Goal: Information Seeking & Learning: Find specific page/section

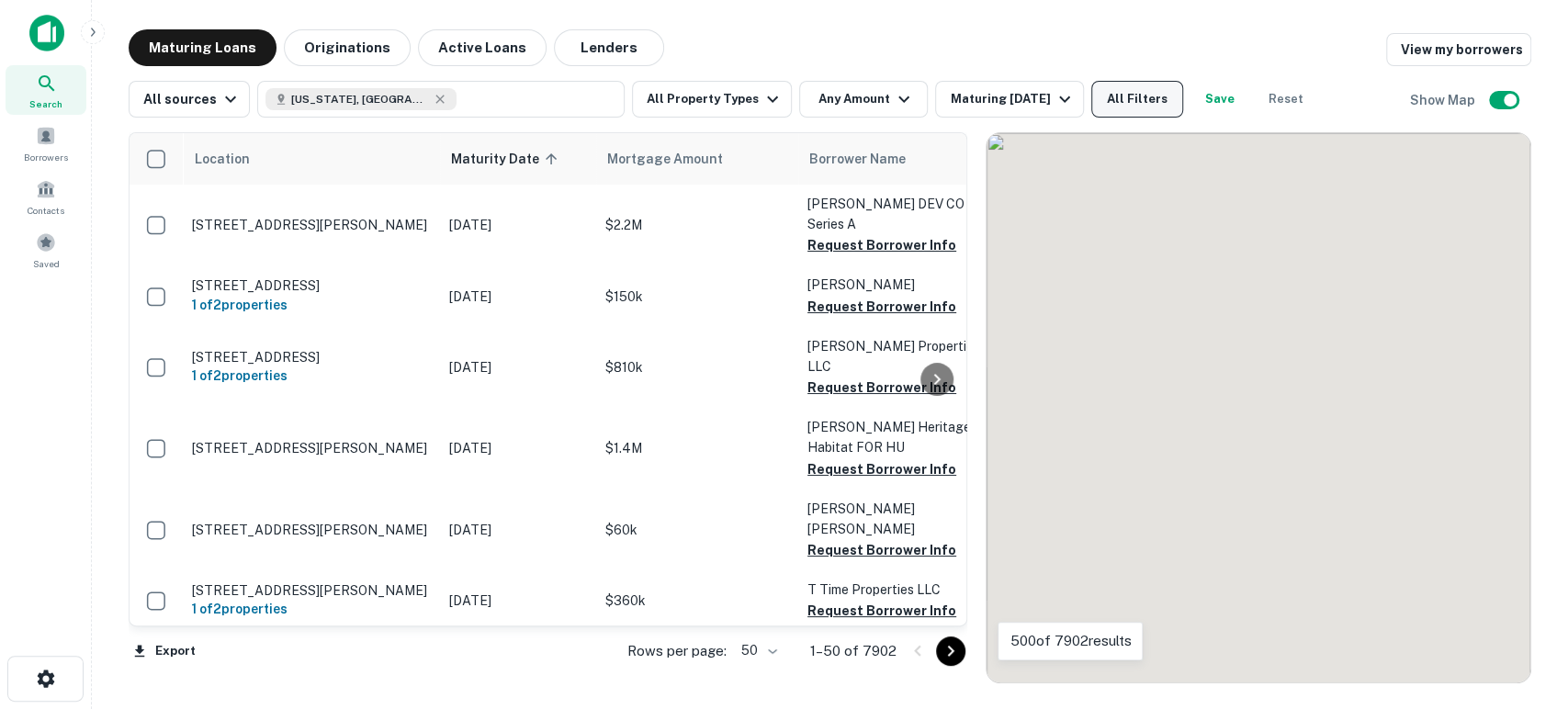
click at [1132, 93] on button "All Filters" at bounding box center [1137, 99] width 91 height 37
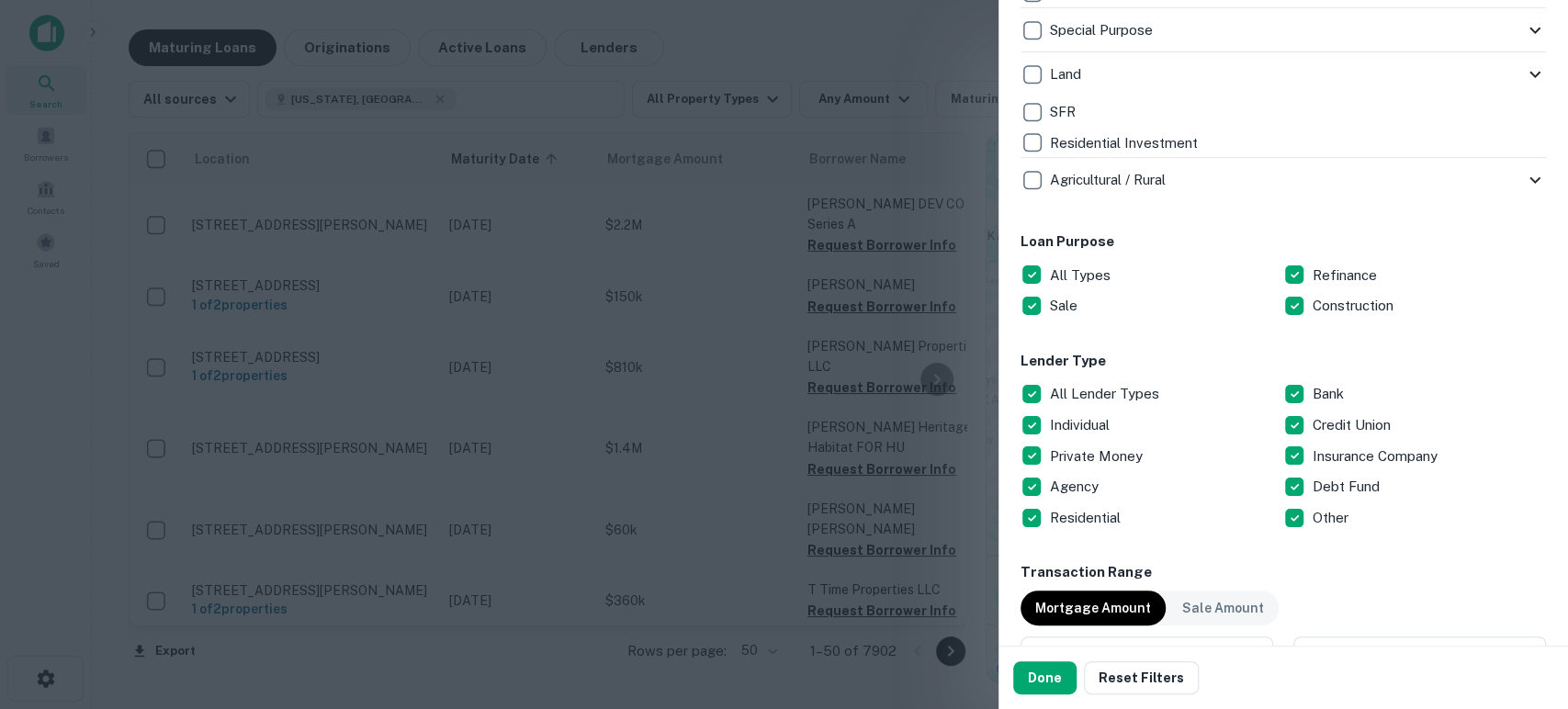
scroll to position [952, 0]
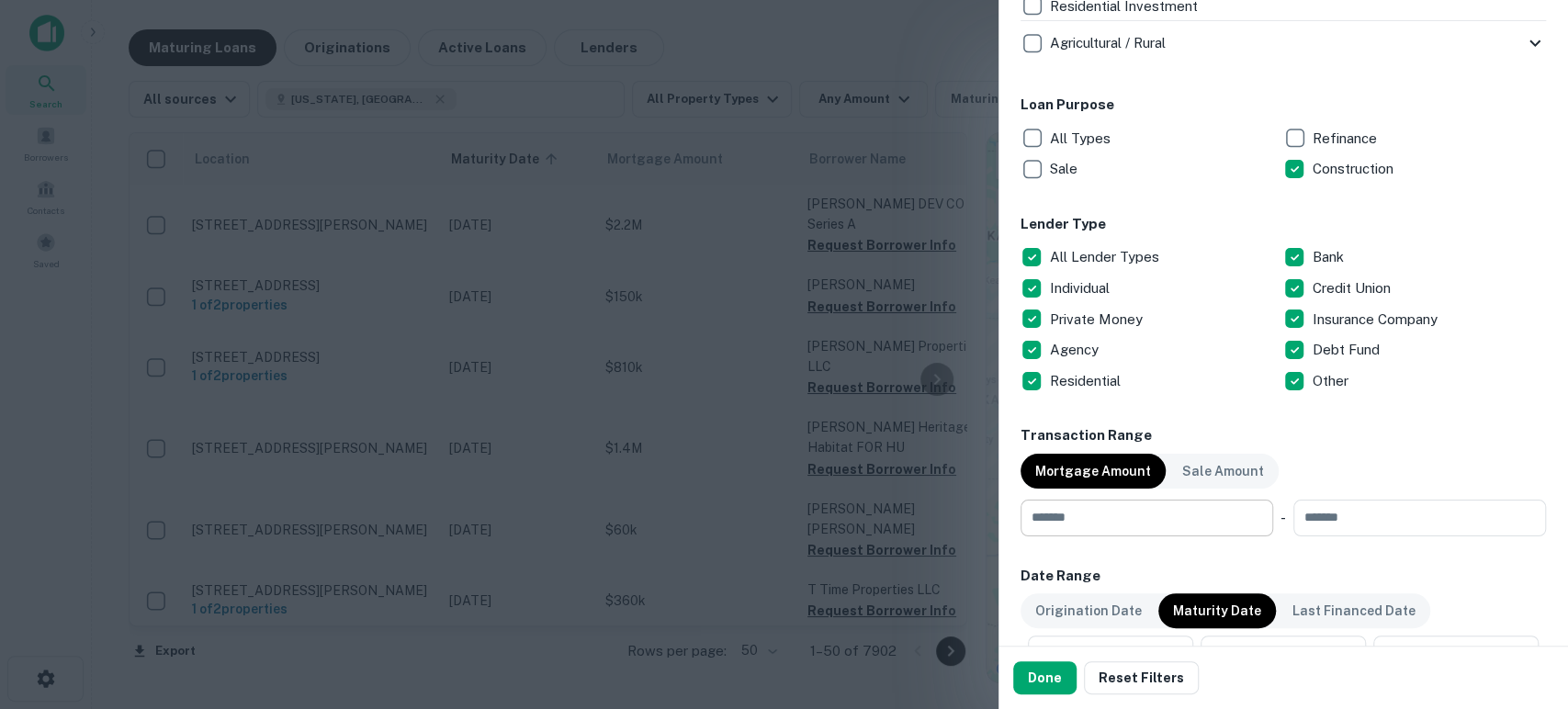
click at [1197, 503] on input "number" at bounding box center [1140, 518] width 240 height 37
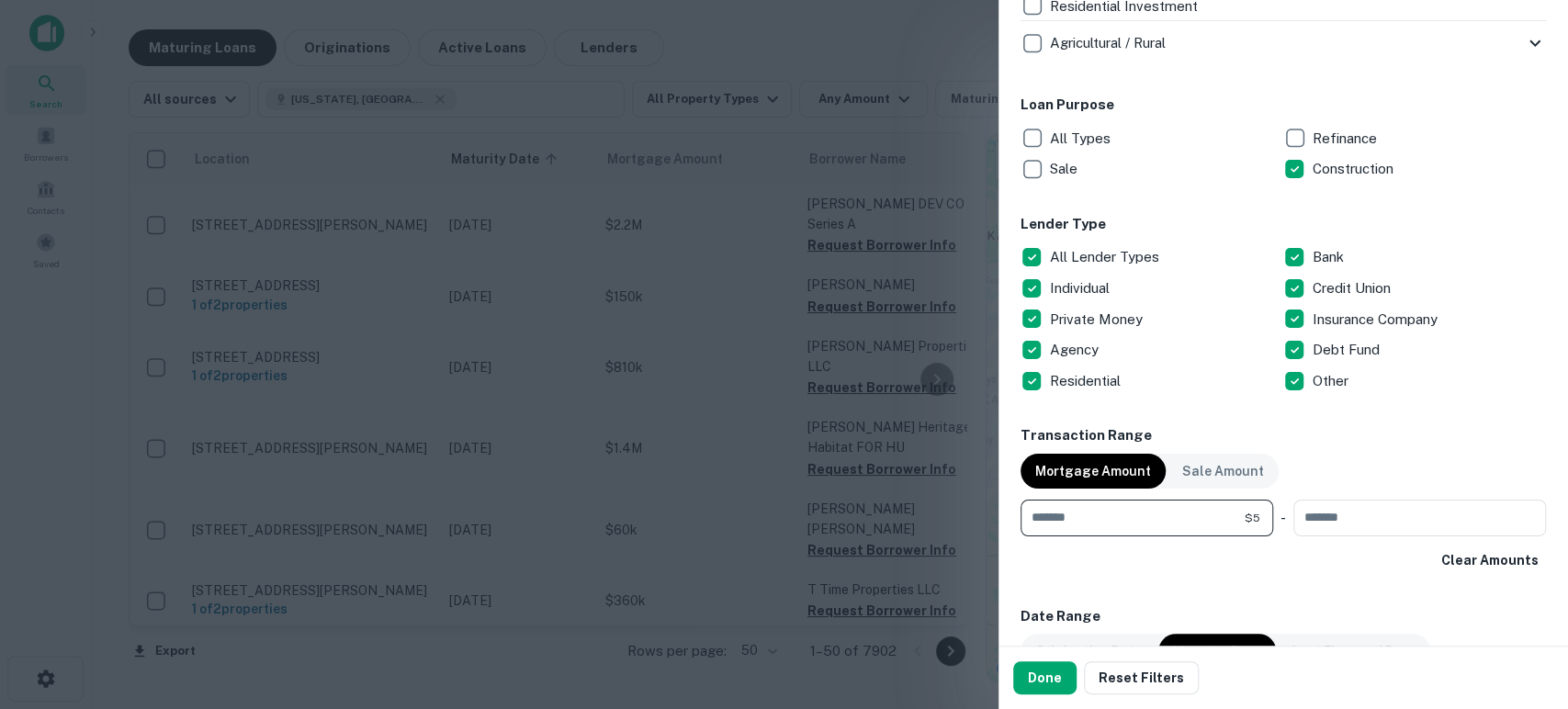
type input "*******"
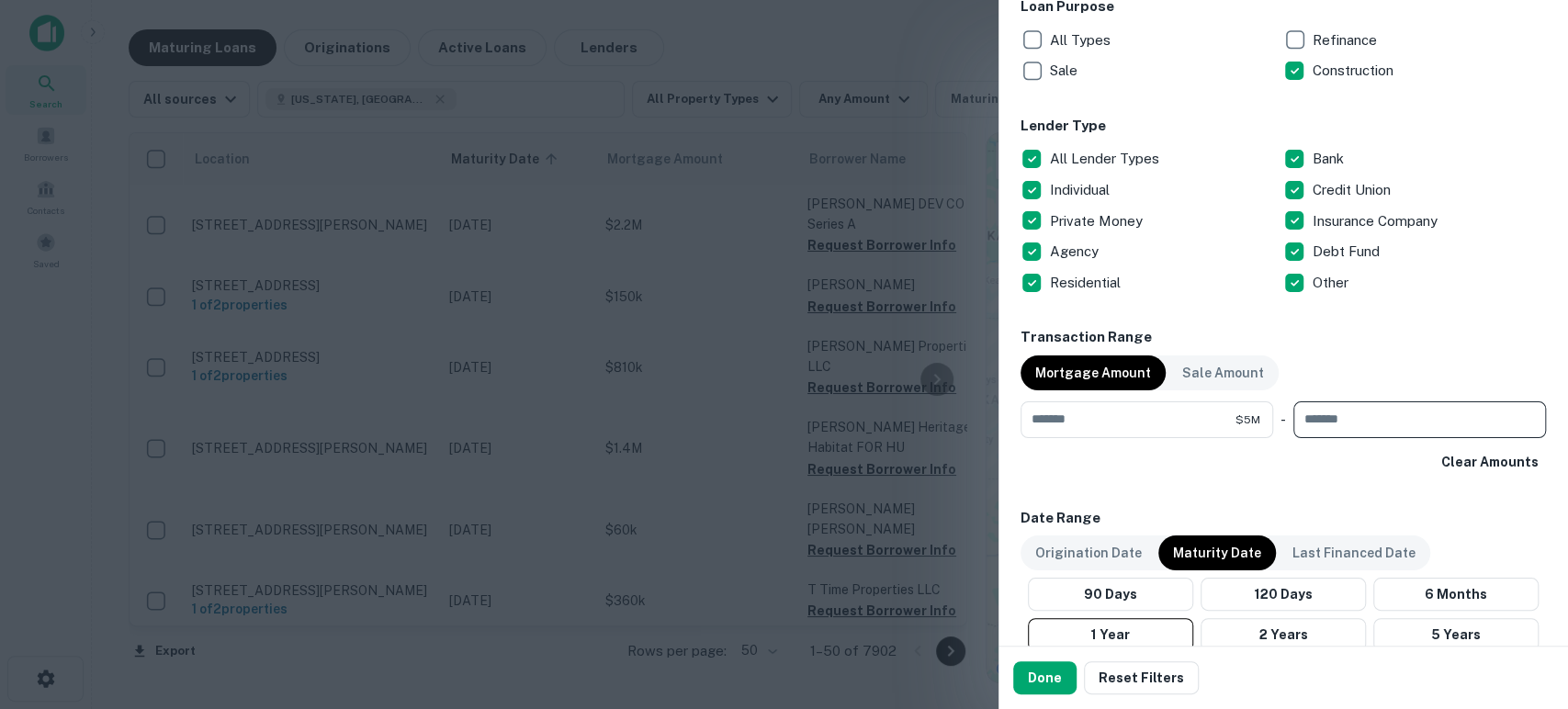
scroll to position [1087, 0]
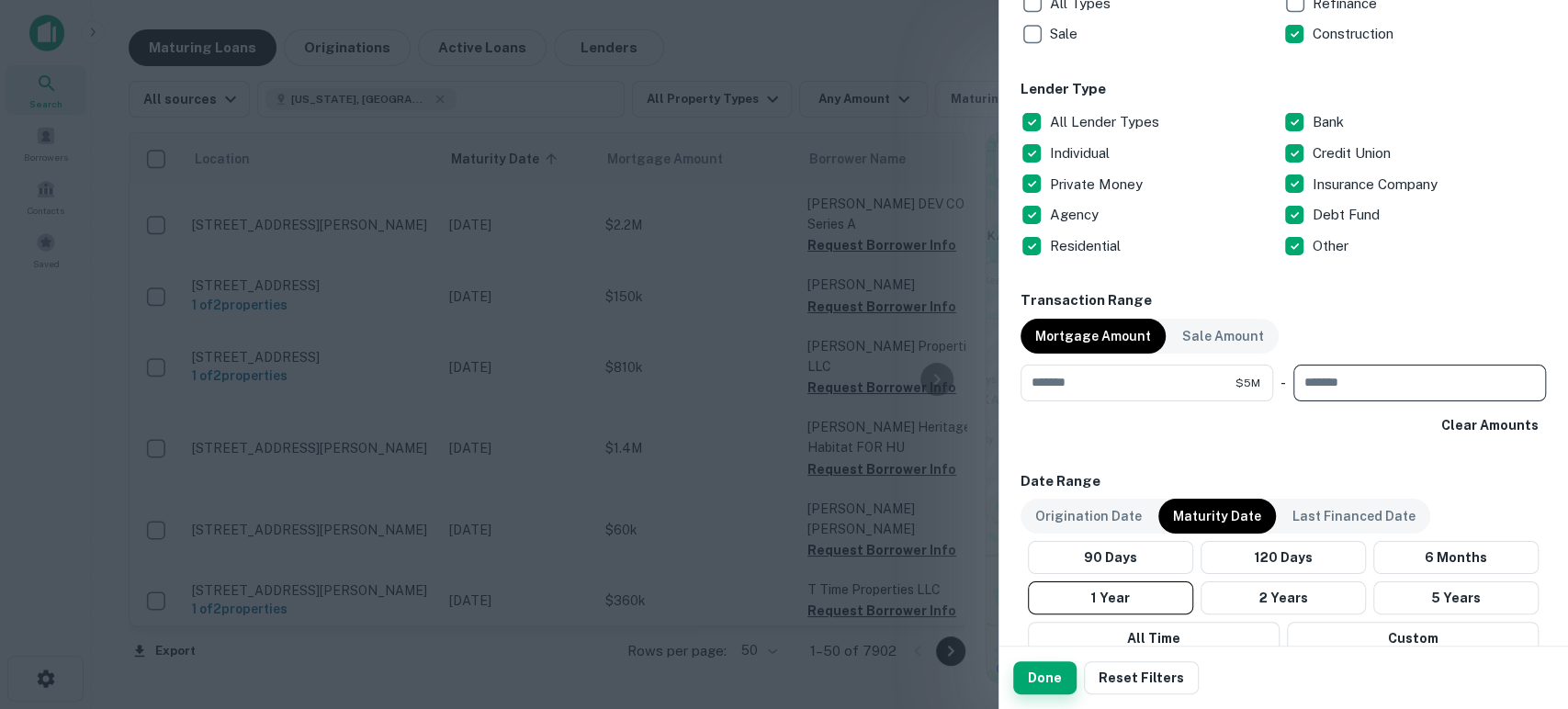
click at [1046, 682] on button "Done" at bounding box center [1045, 678] width 63 height 33
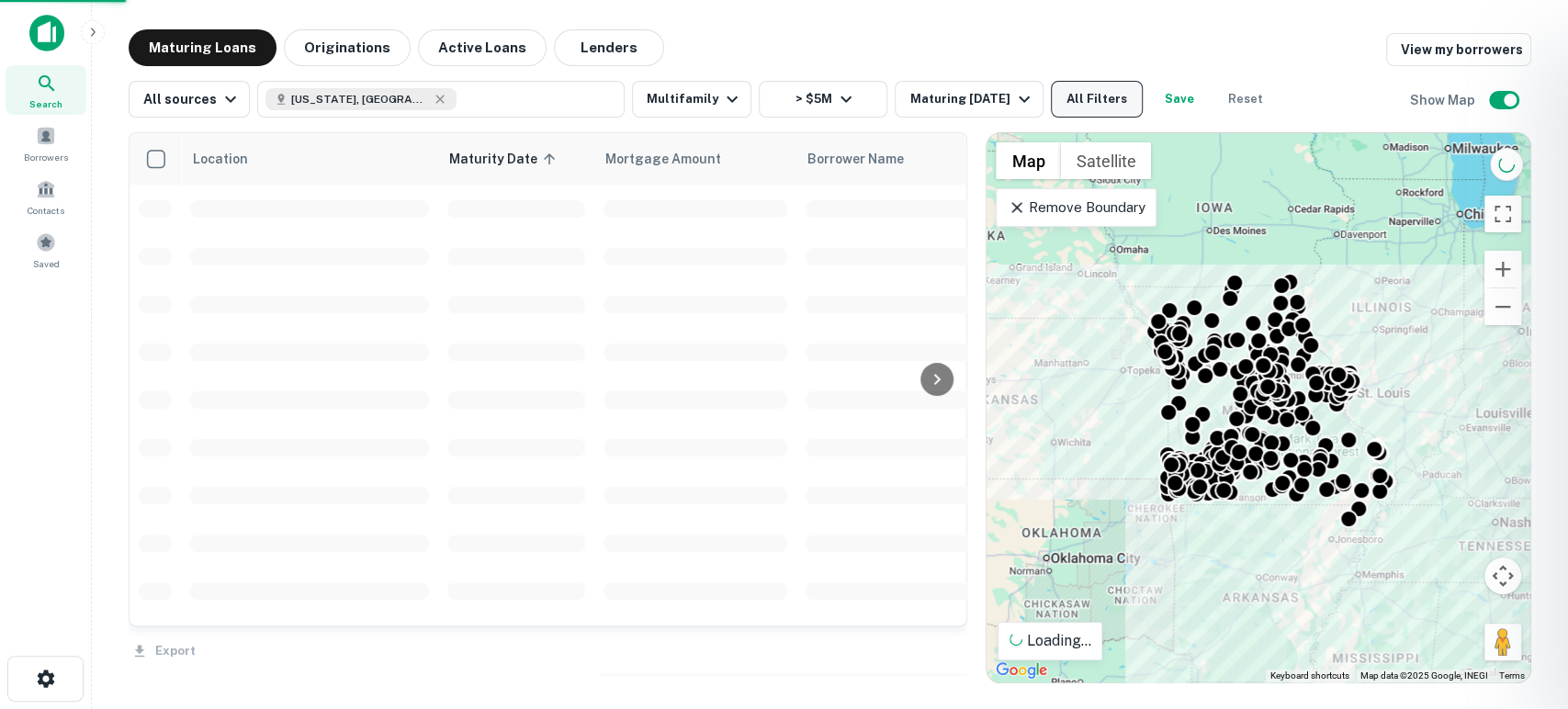
click at [1069, 91] on button "All Filters" at bounding box center [1096, 99] width 91 height 37
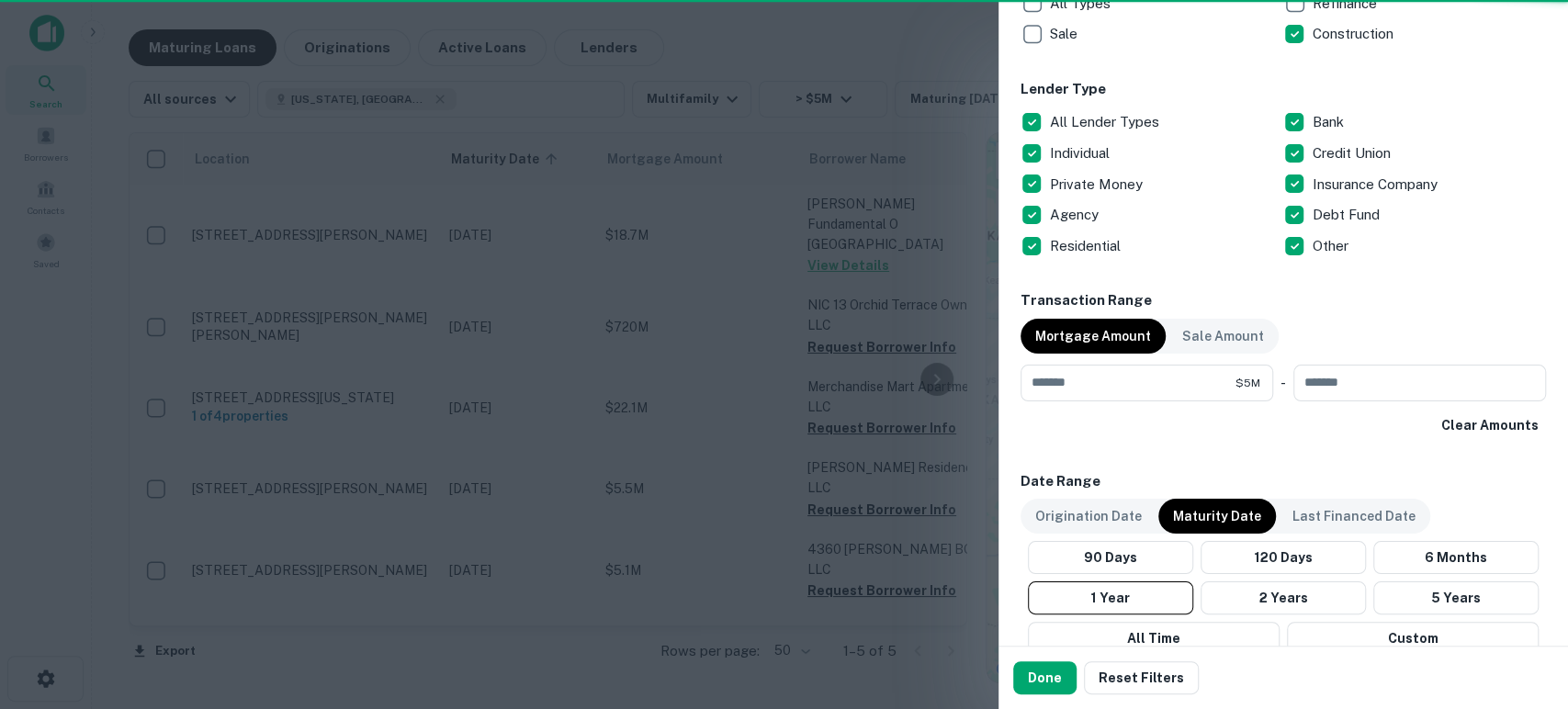
scroll to position [1224, 0]
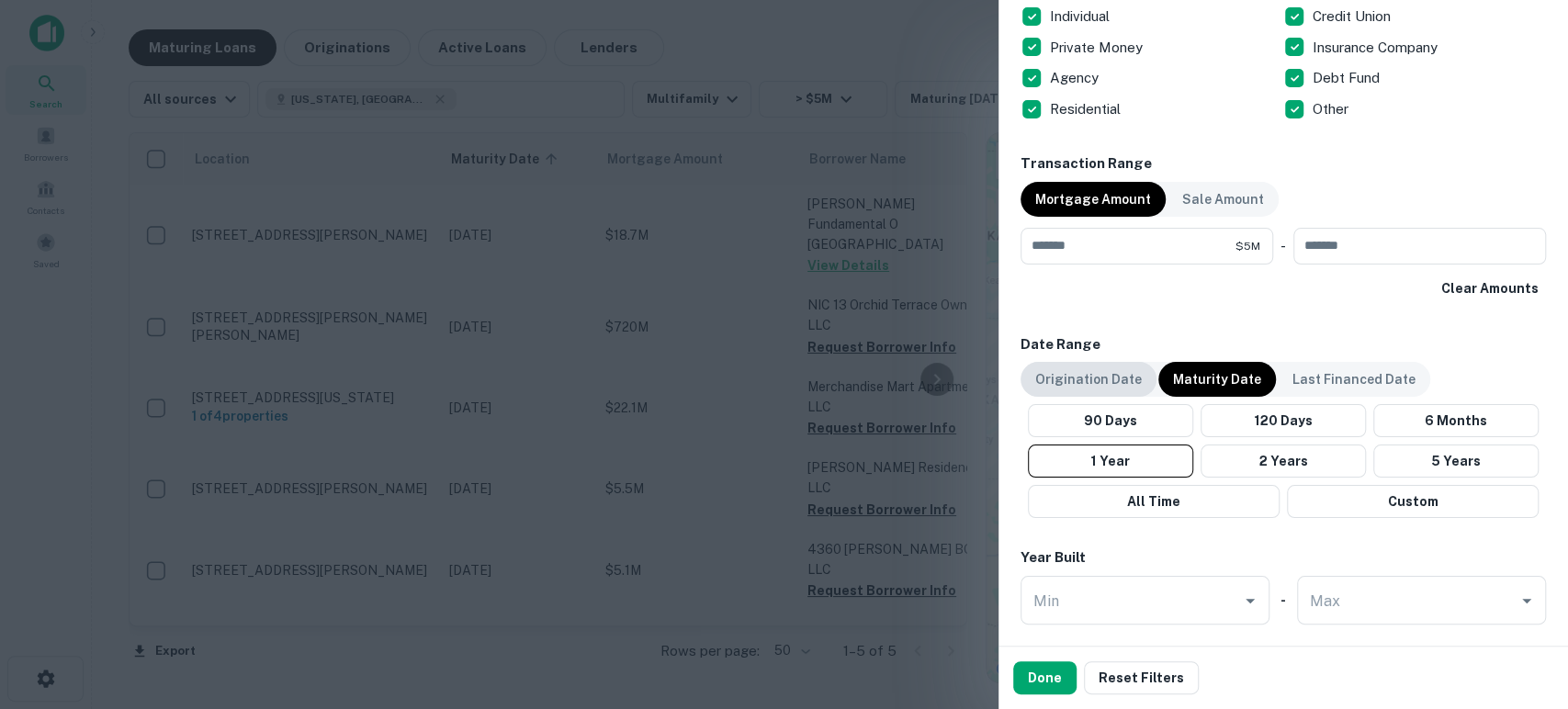
click at [1090, 372] on p "Origination Date" at bounding box center [1088, 379] width 107 height 20
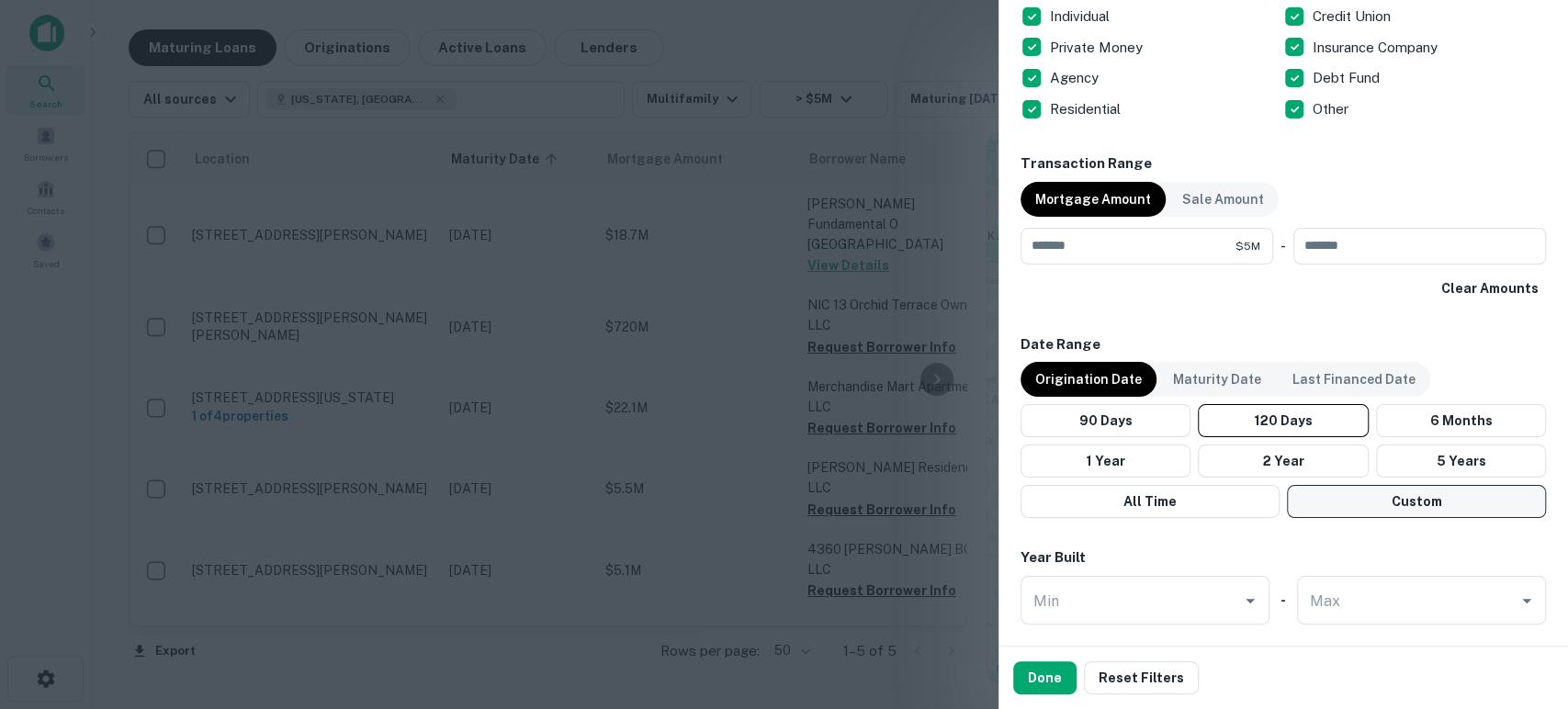
click at [1395, 501] on button "Custom" at bounding box center [1416, 502] width 259 height 33
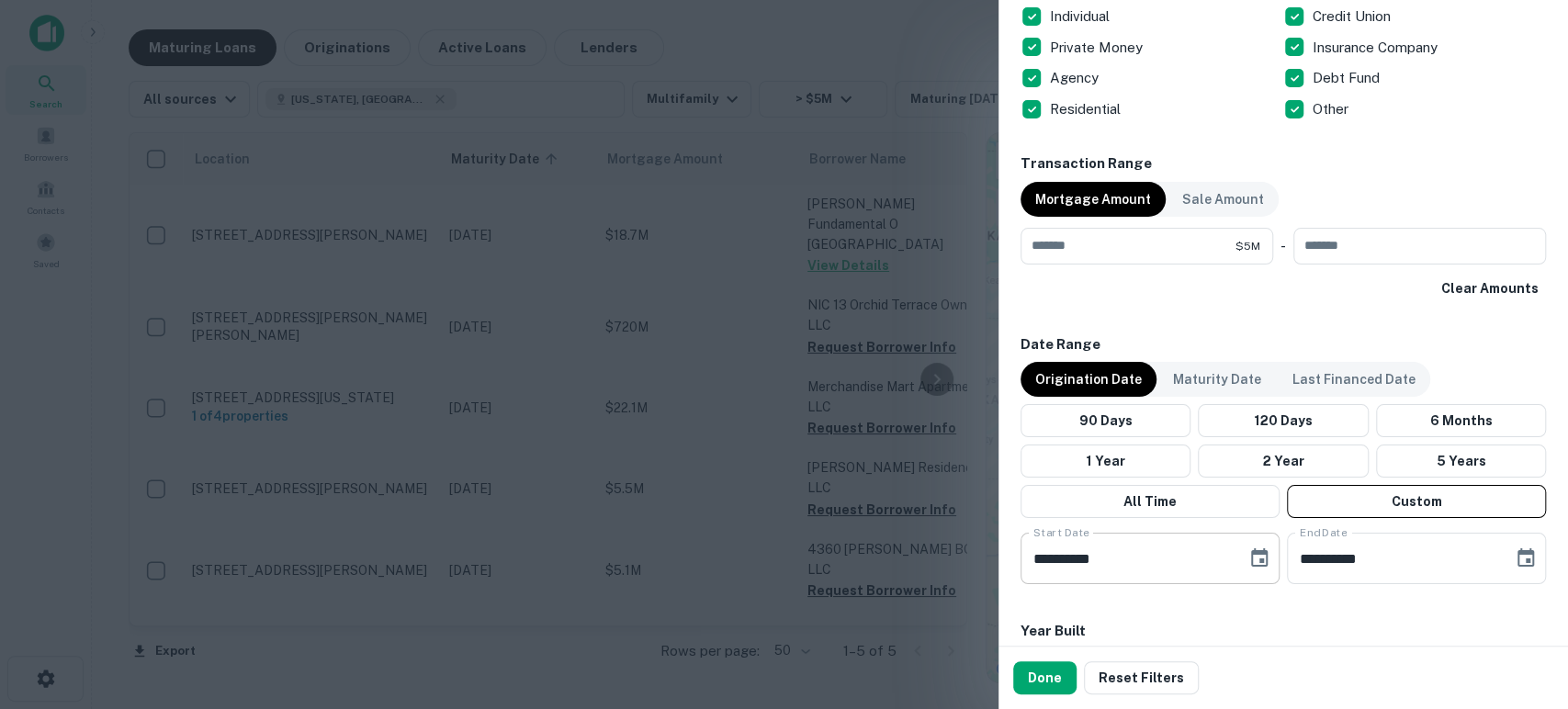
click at [1261, 550] on icon "Choose date, selected date is Jun 2, 2025" at bounding box center [1260, 558] width 22 height 22
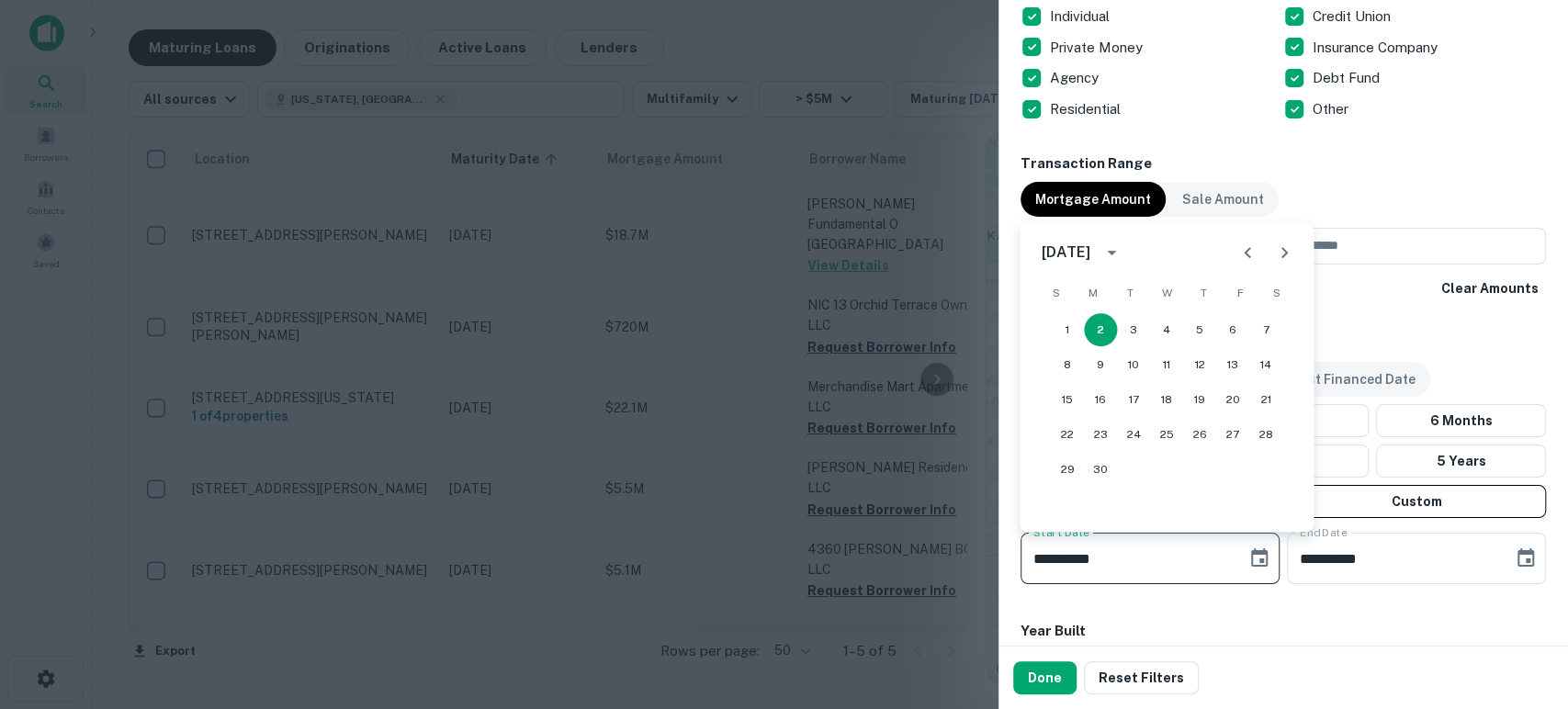
click at [1123, 247] on icon "calendar view is open, switch to year view" at bounding box center [1111, 252] width 22 height 22
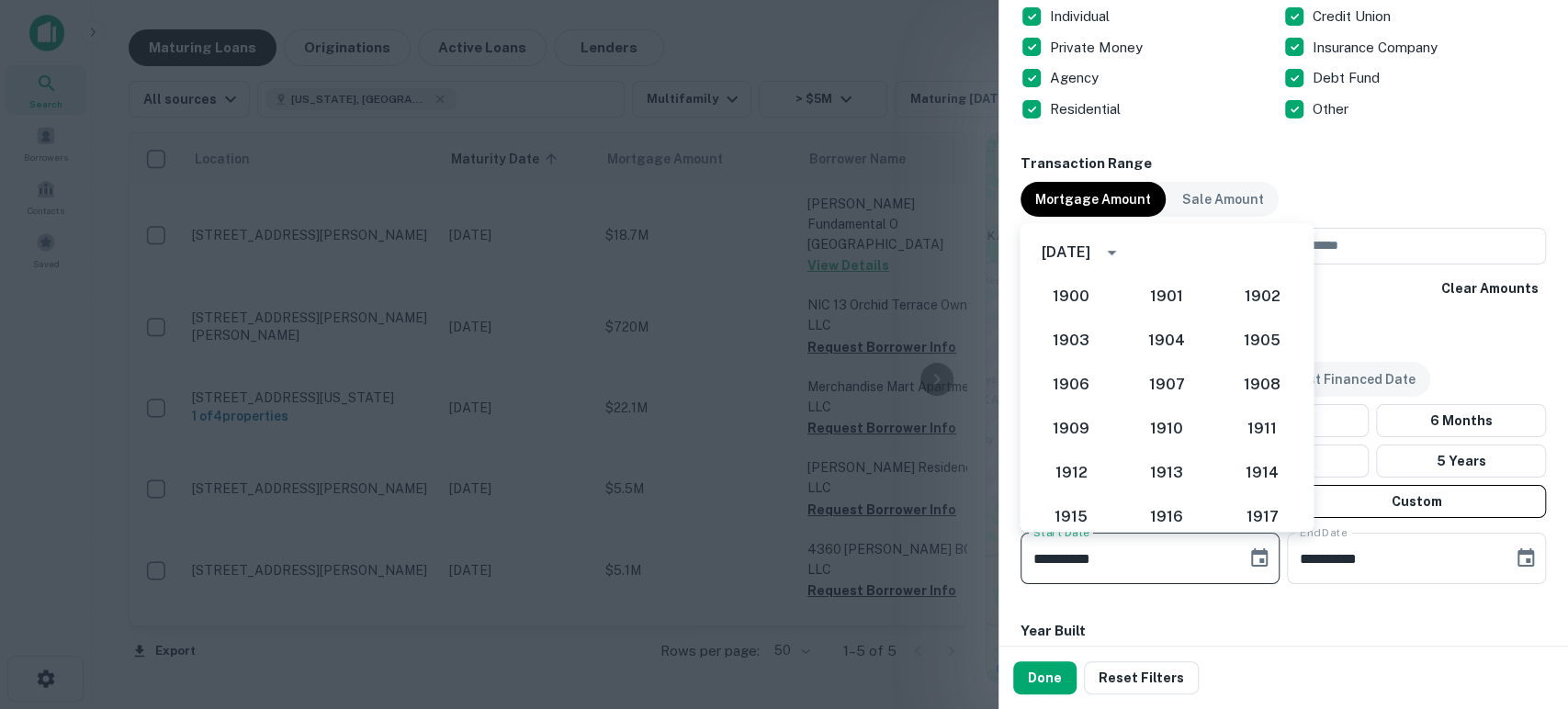
scroll to position [1595, 0]
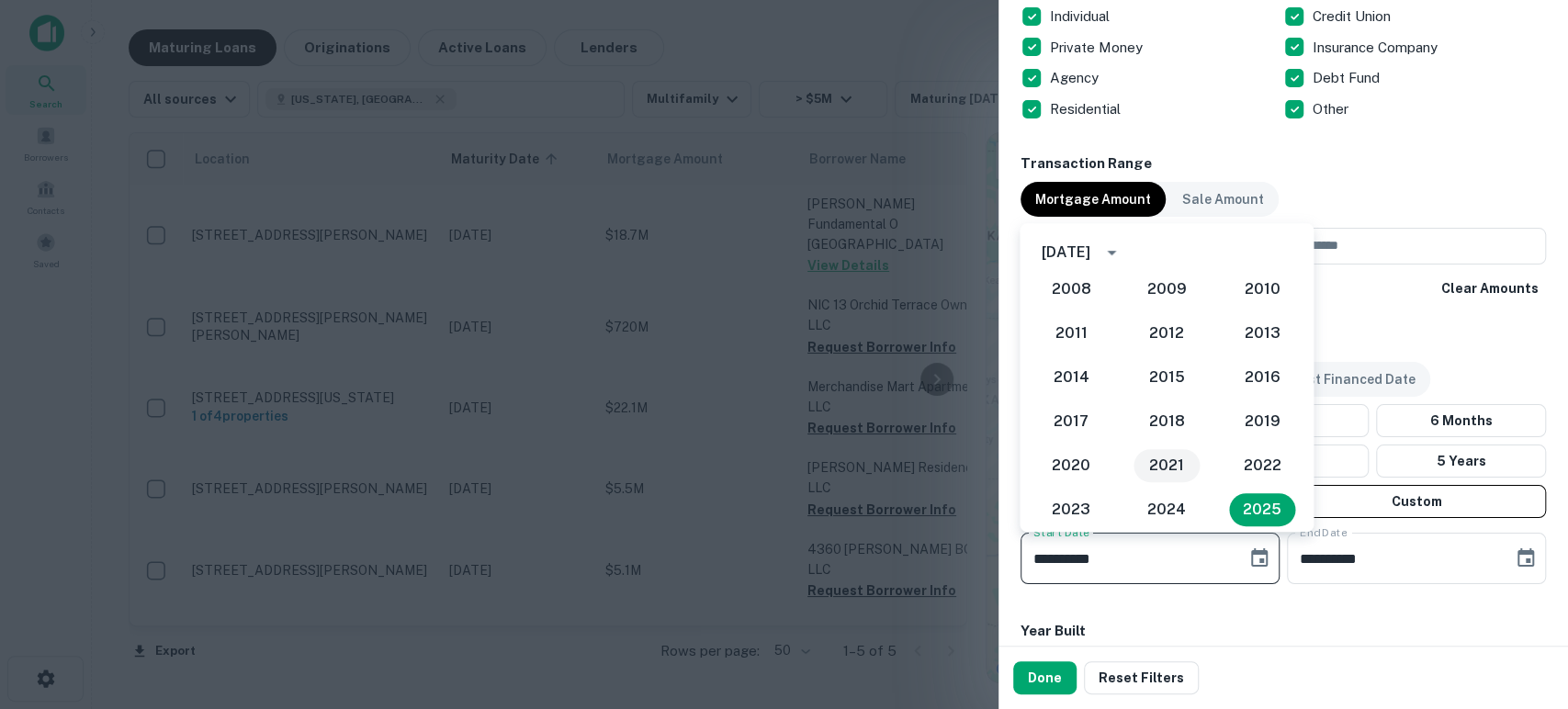
click at [1163, 461] on button "2021" at bounding box center [1166, 466] width 66 height 33
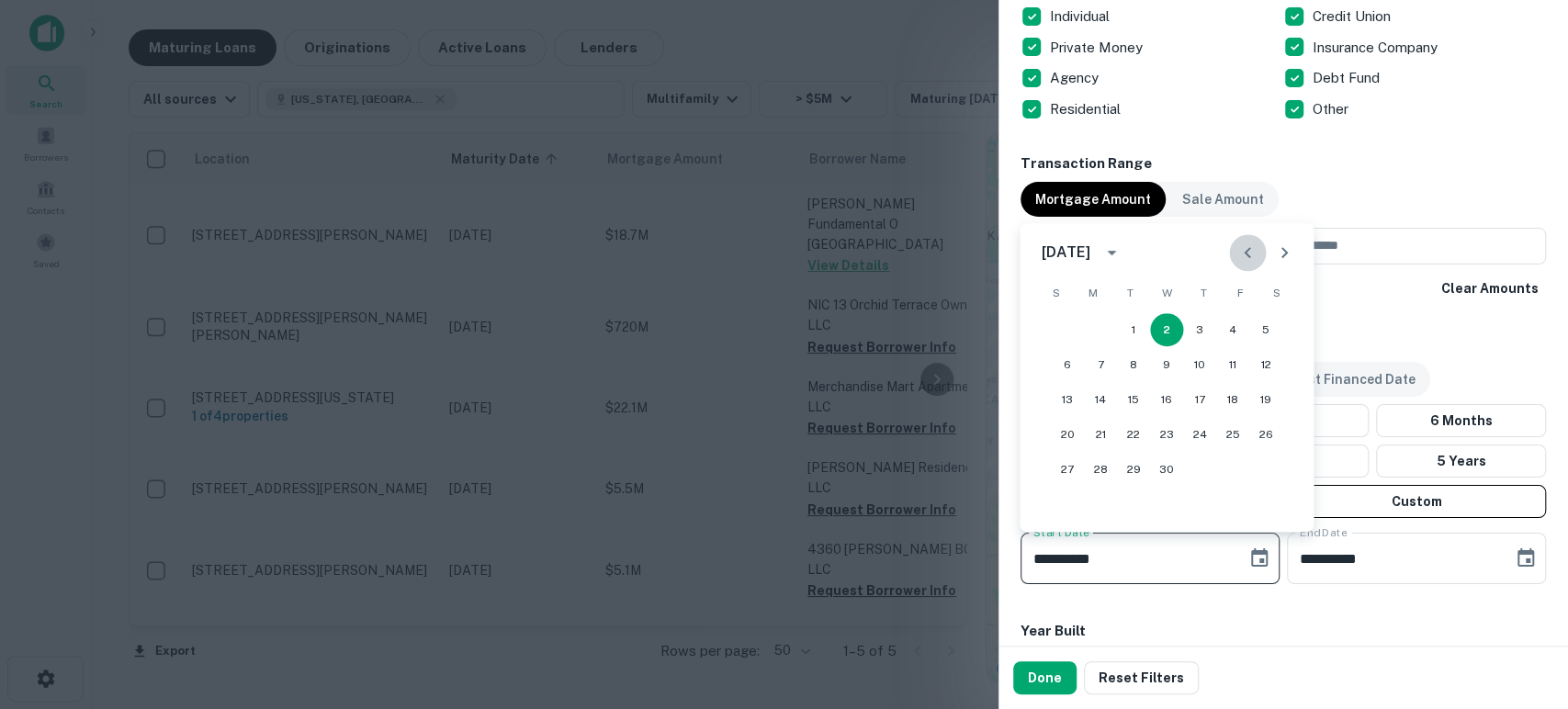
click at [1255, 248] on icon "Previous month" at bounding box center [1247, 252] width 22 height 22
click at [1198, 330] on button "1" at bounding box center [1199, 330] width 33 height 33
type input "**********"
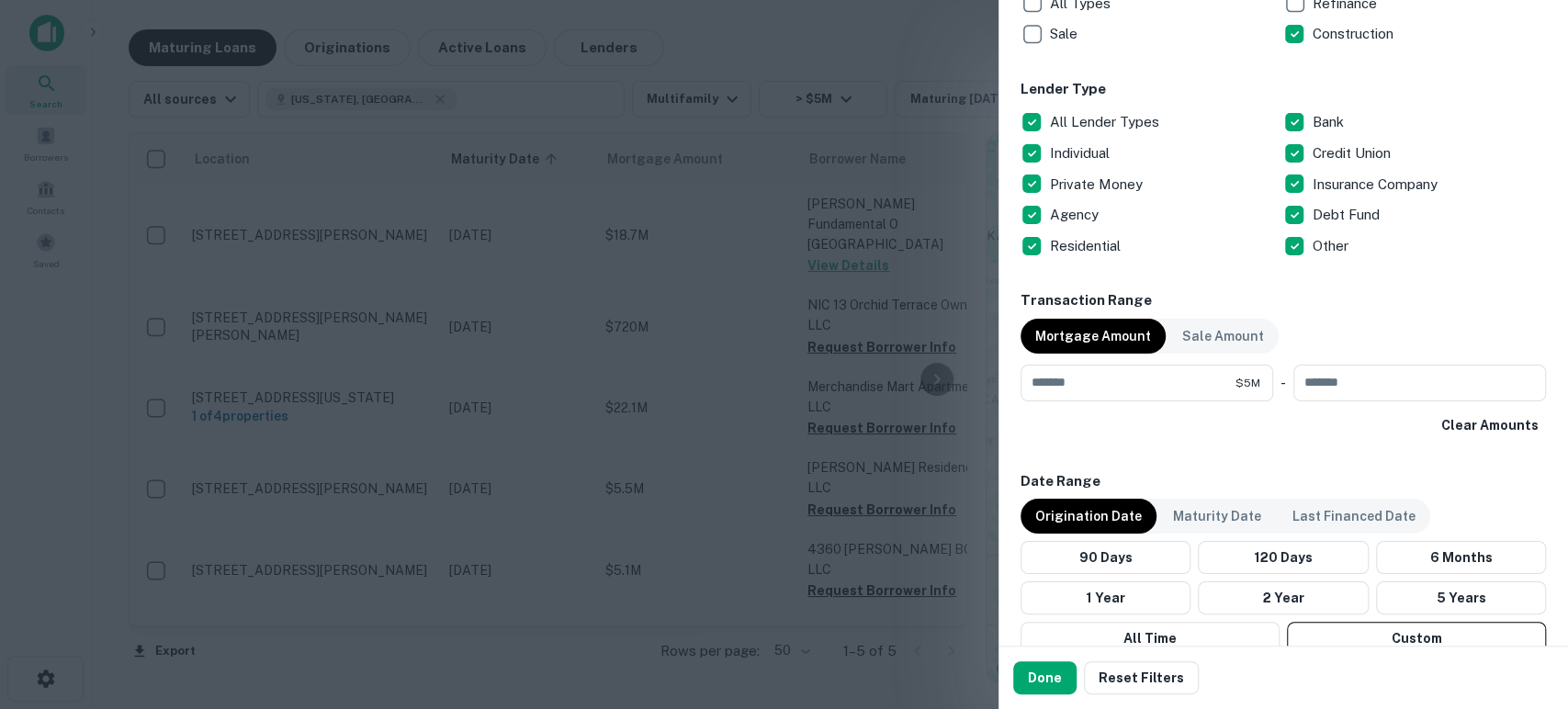
scroll to position [1087, 0]
click at [1141, 376] on input "*******" at bounding box center [1127, 383] width 215 height 37
type input "*"
type input "********"
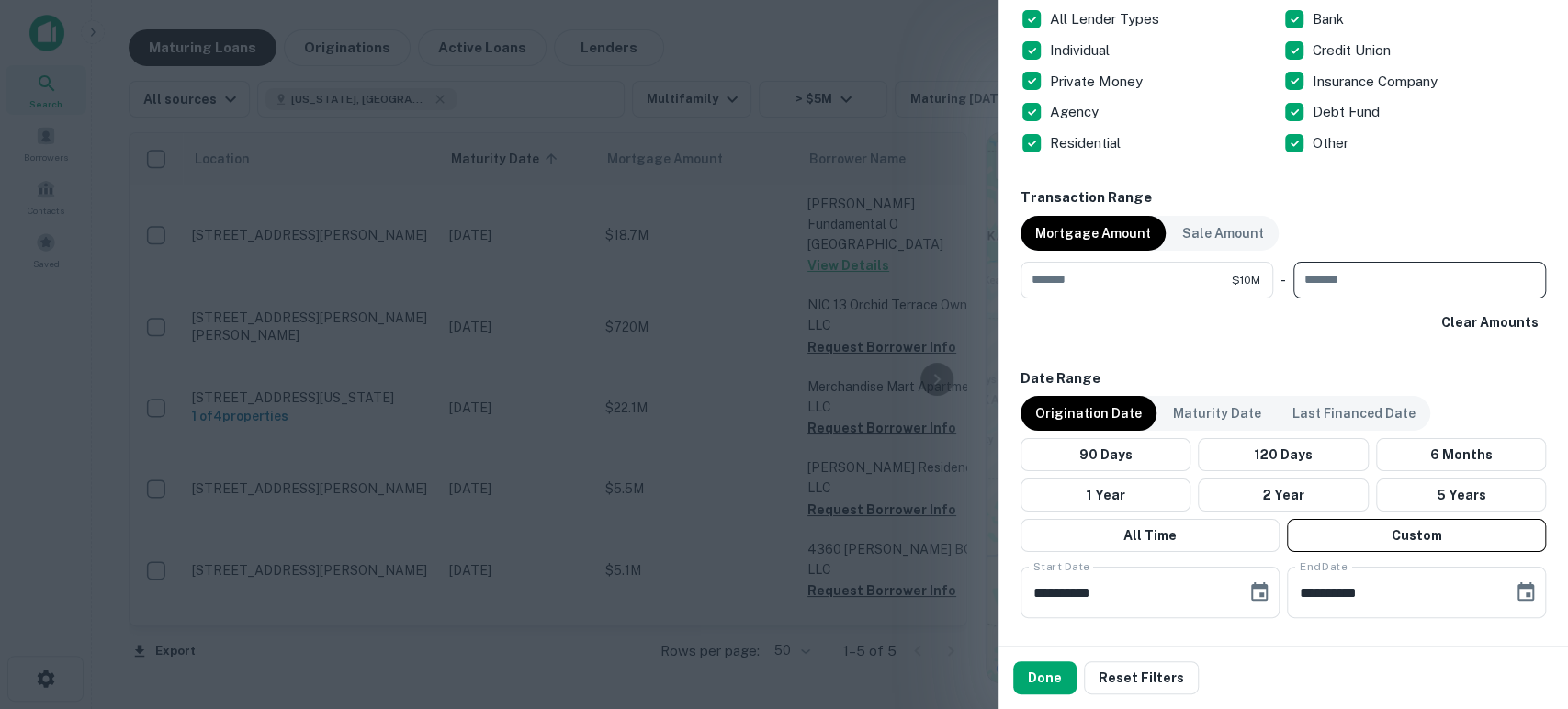
scroll to position [1224, 0]
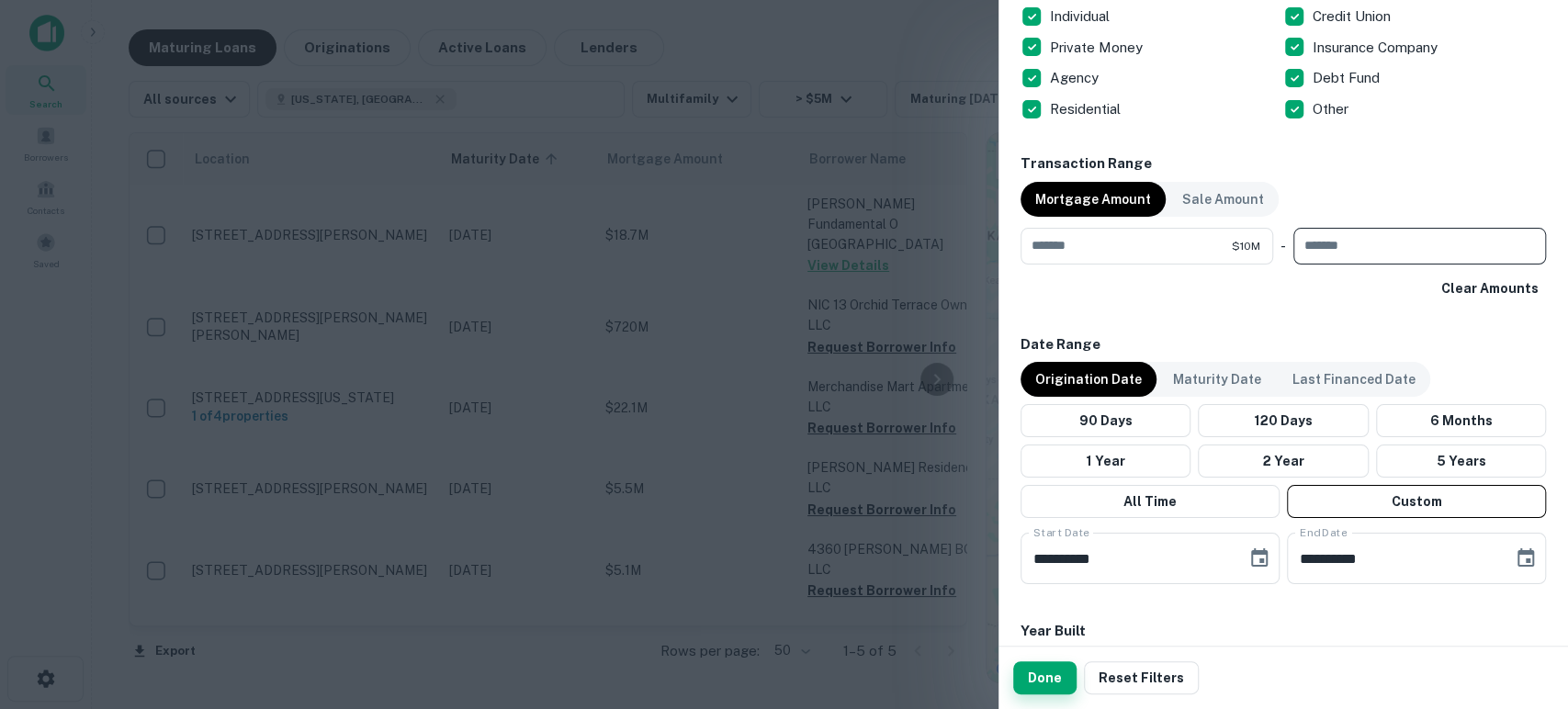
click at [1051, 685] on button "Done" at bounding box center [1045, 678] width 63 height 33
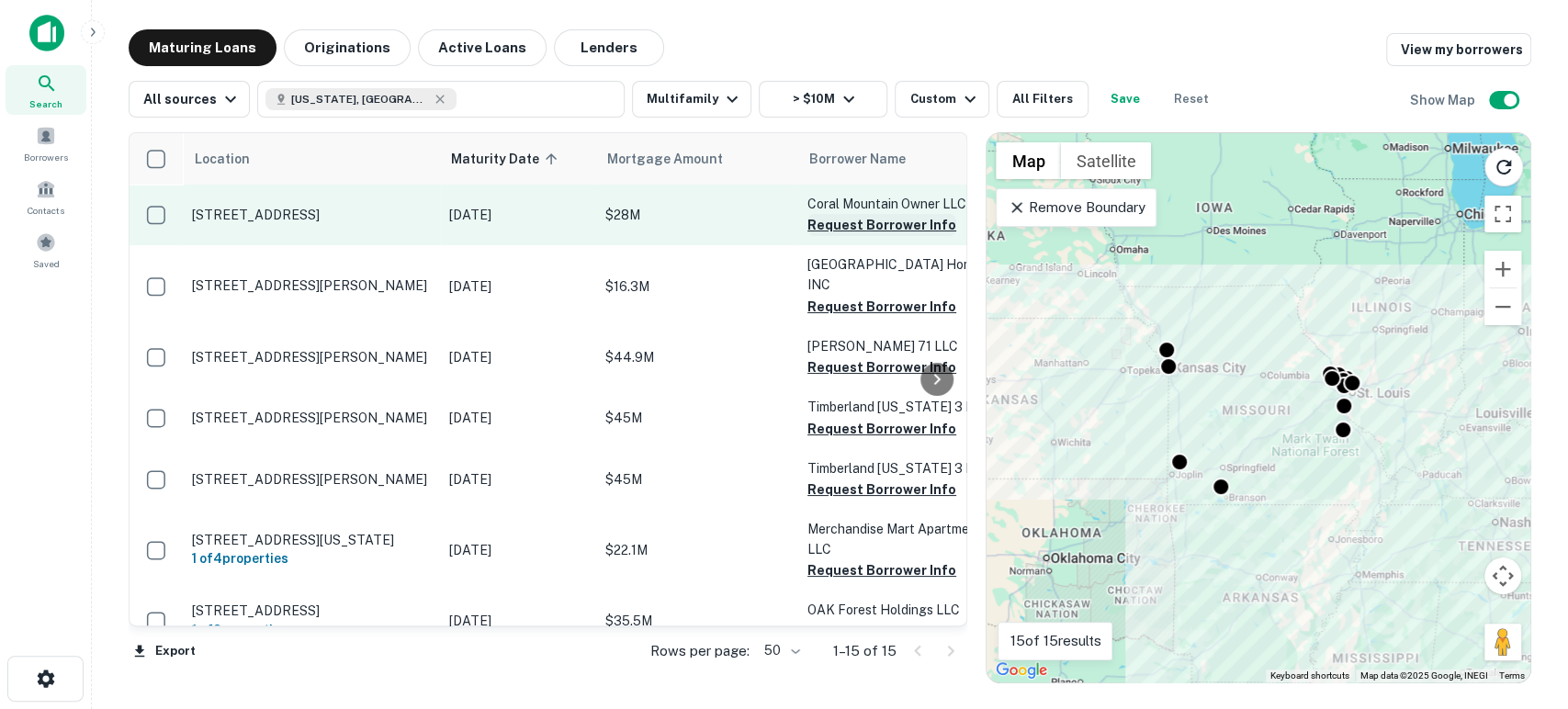
click at [885, 228] on button "Request Borrower Info" at bounding box center [881, 225] width 149 height 22
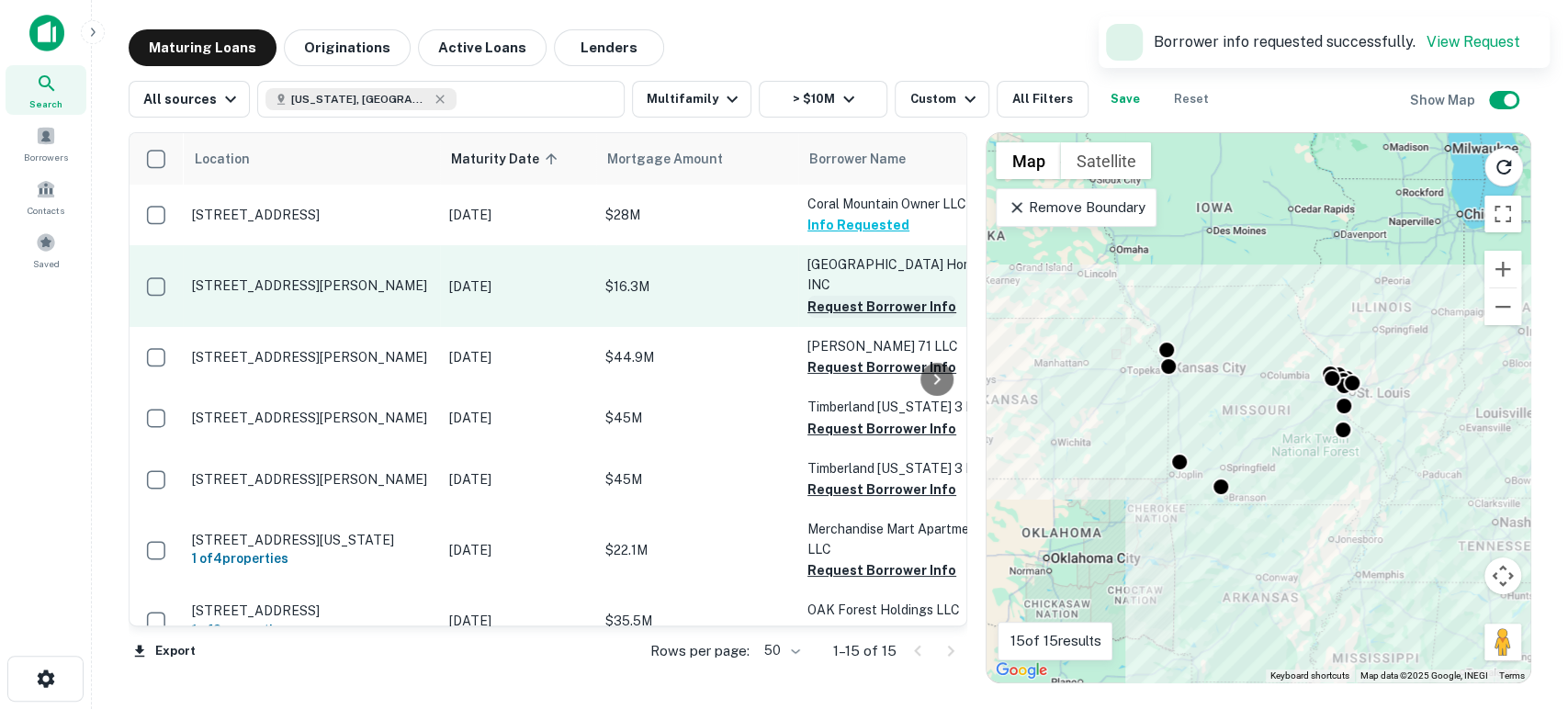
click at [881, 306] on button "Request Borrower Info" at bounding box center [881, 306] width 149 height 22
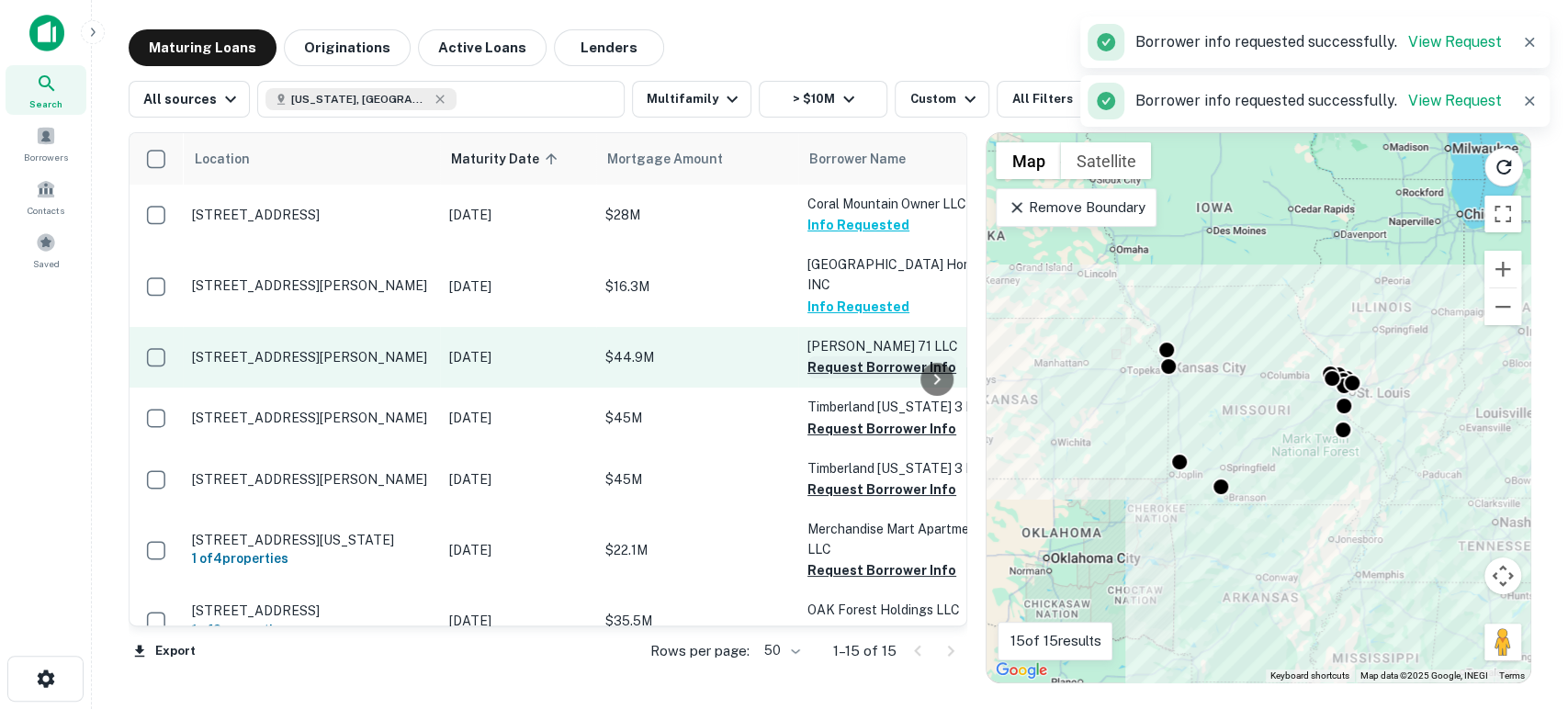
click at [868, 366] on button "Request Borrower Info" at bounding box center [881, 367] width 149 height 22
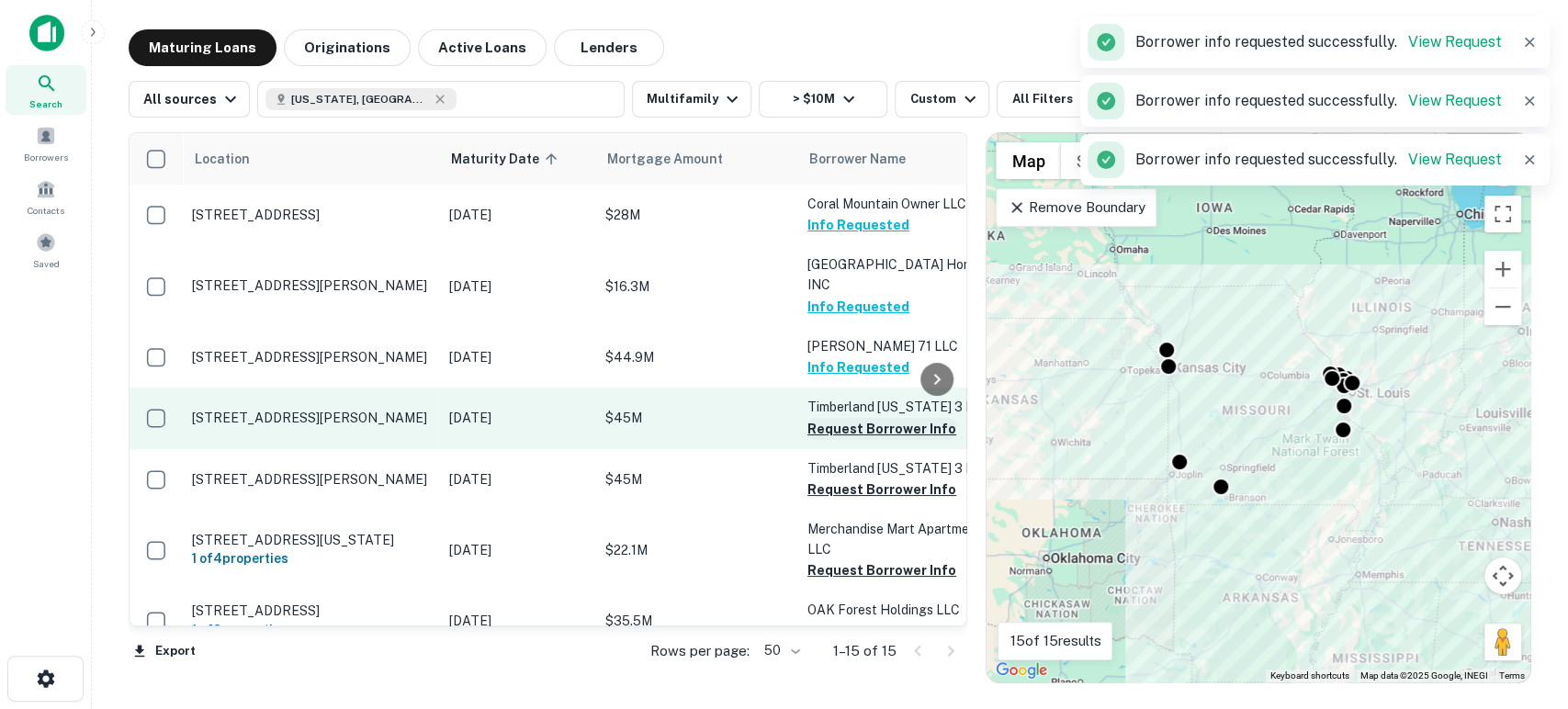
click at [867, 421] on button "Request Borrower Info" at bounding box center [881, 429] width 149 height 22
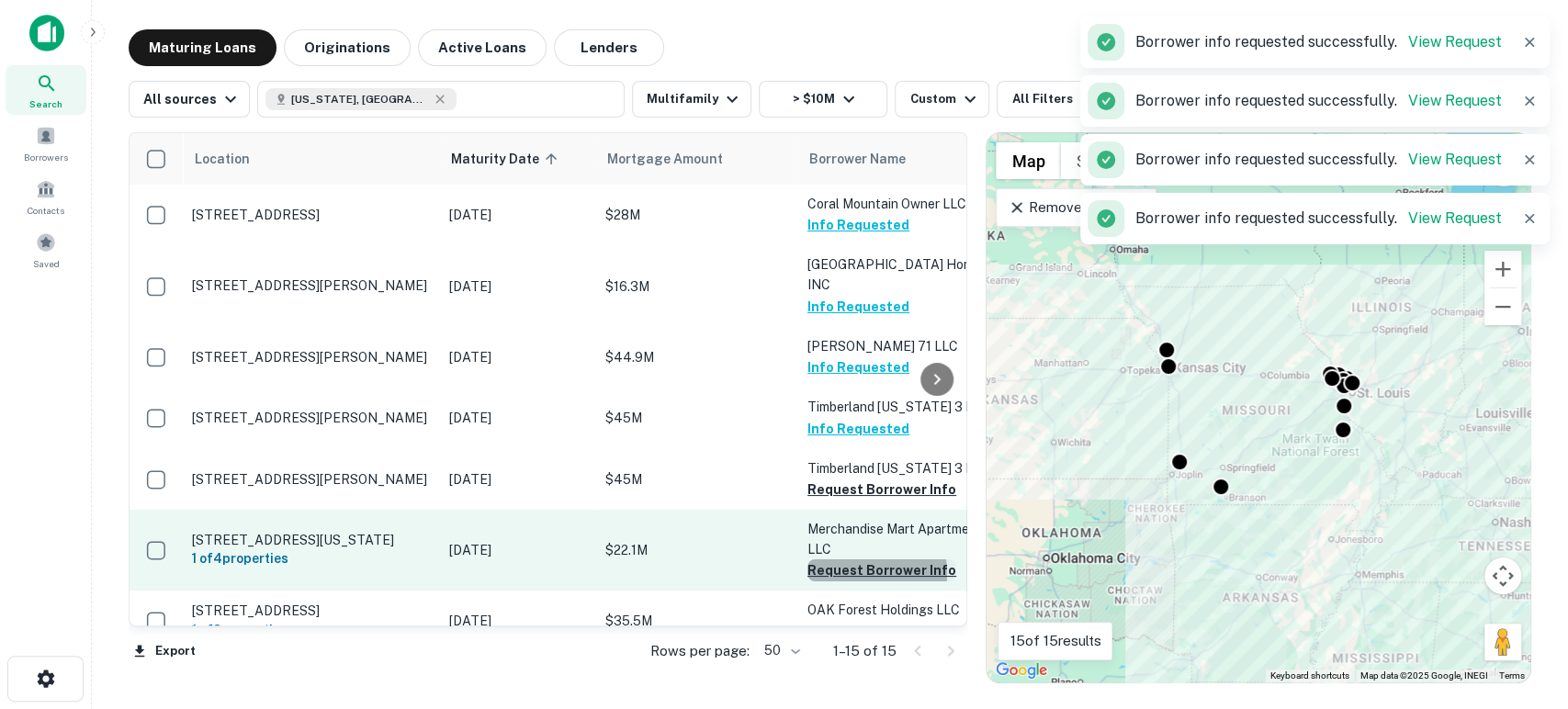
click at [865, 571] on button "Request Borrower Info" at bounding box center [881, 570] width 149 height 22
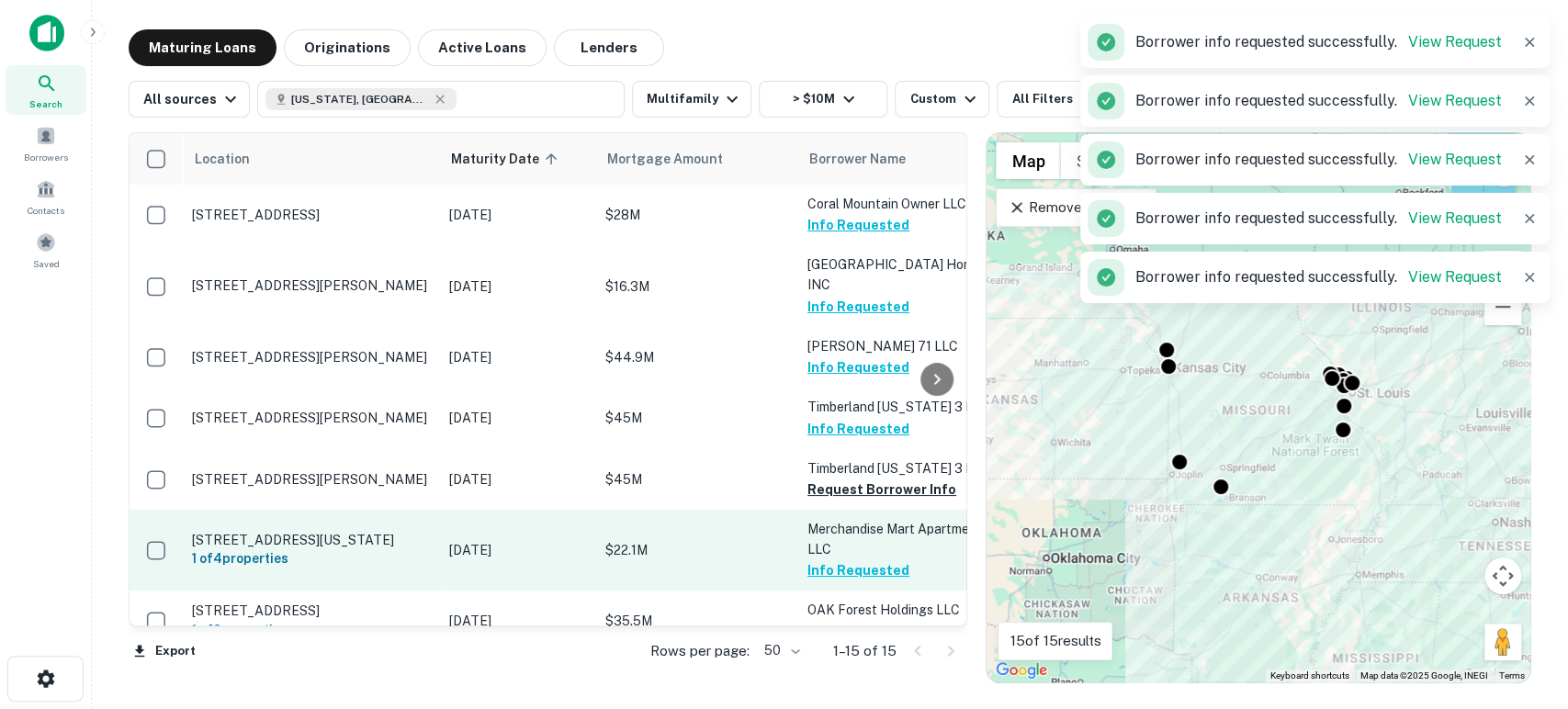
scroll to position [136, 0]
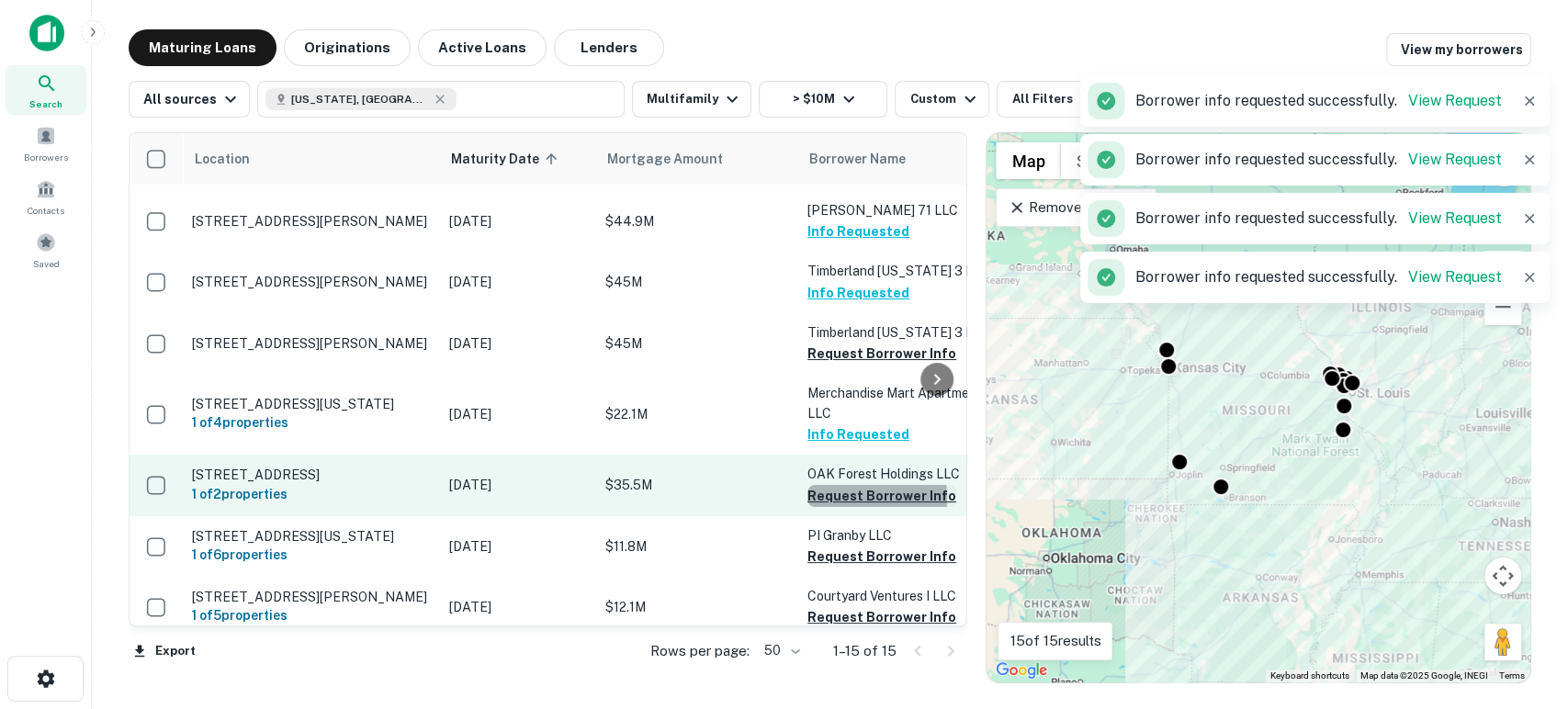
click at [860, 501] on button "Request Borrower Info" at bounding box center [881, 496] width 149 height 22
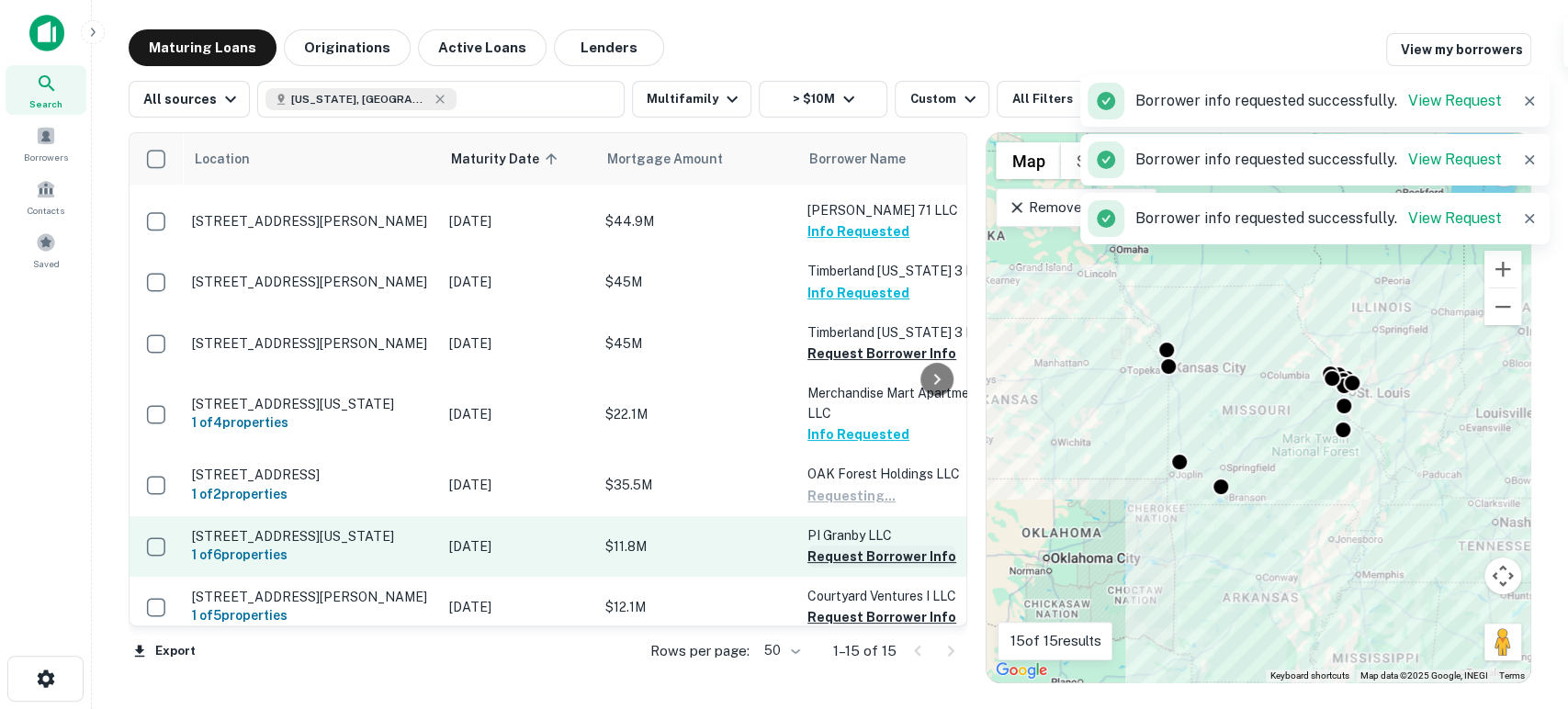
click at [866, 568] on button "Request Borrower Info" at bounding box center [881, 556] width 149 height 22
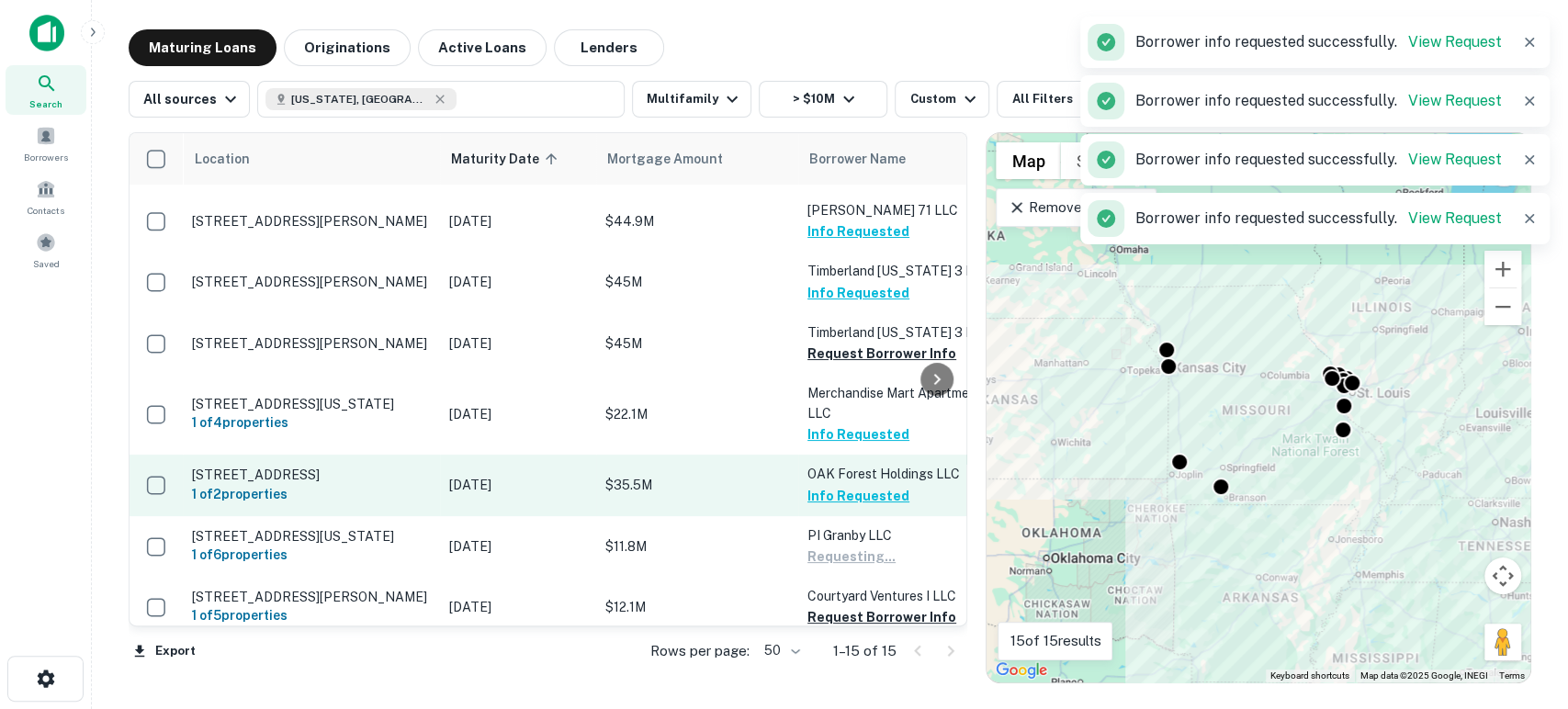
scroll to position [272, 0]
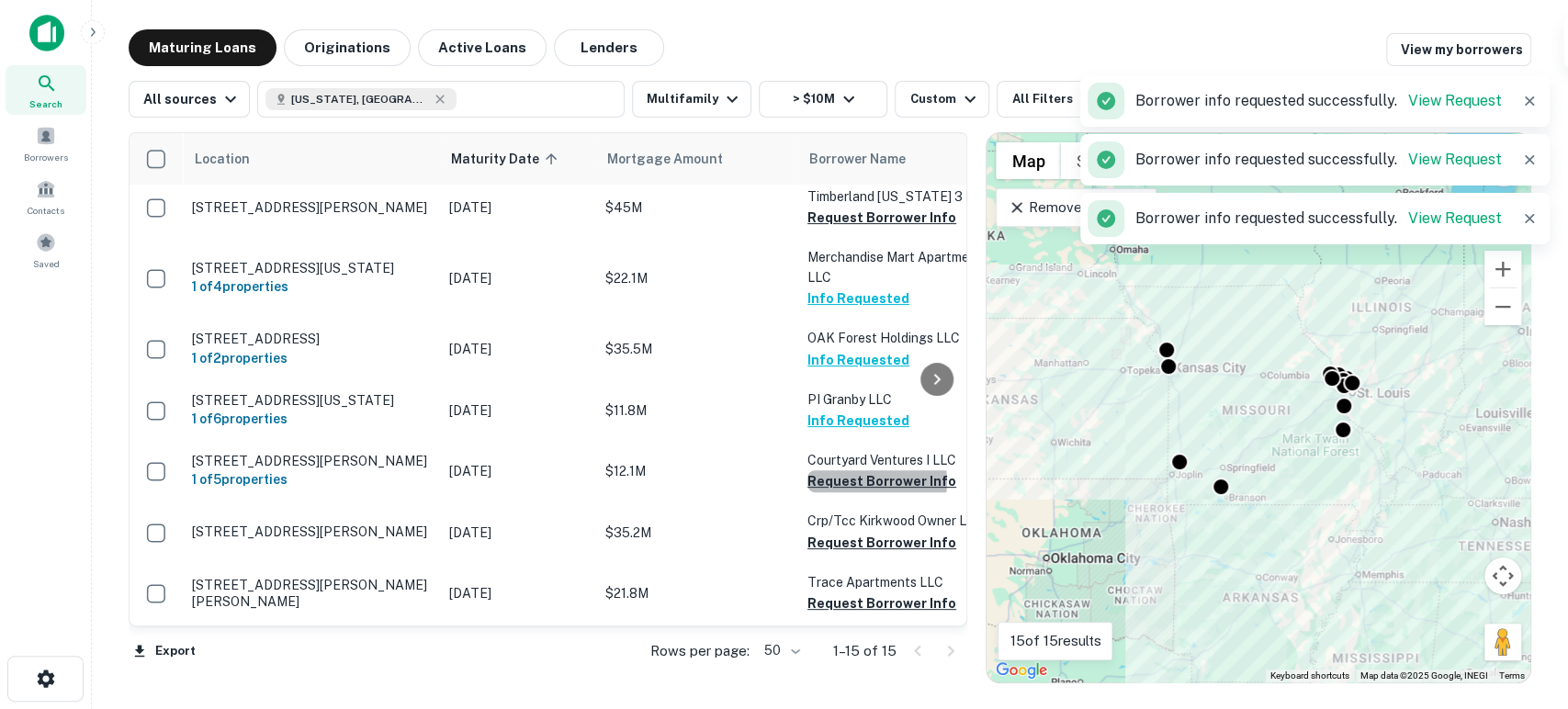
click at [869, 492] on button "Request Borrower Info" at bounding box center [881, 481] width 149 height 22
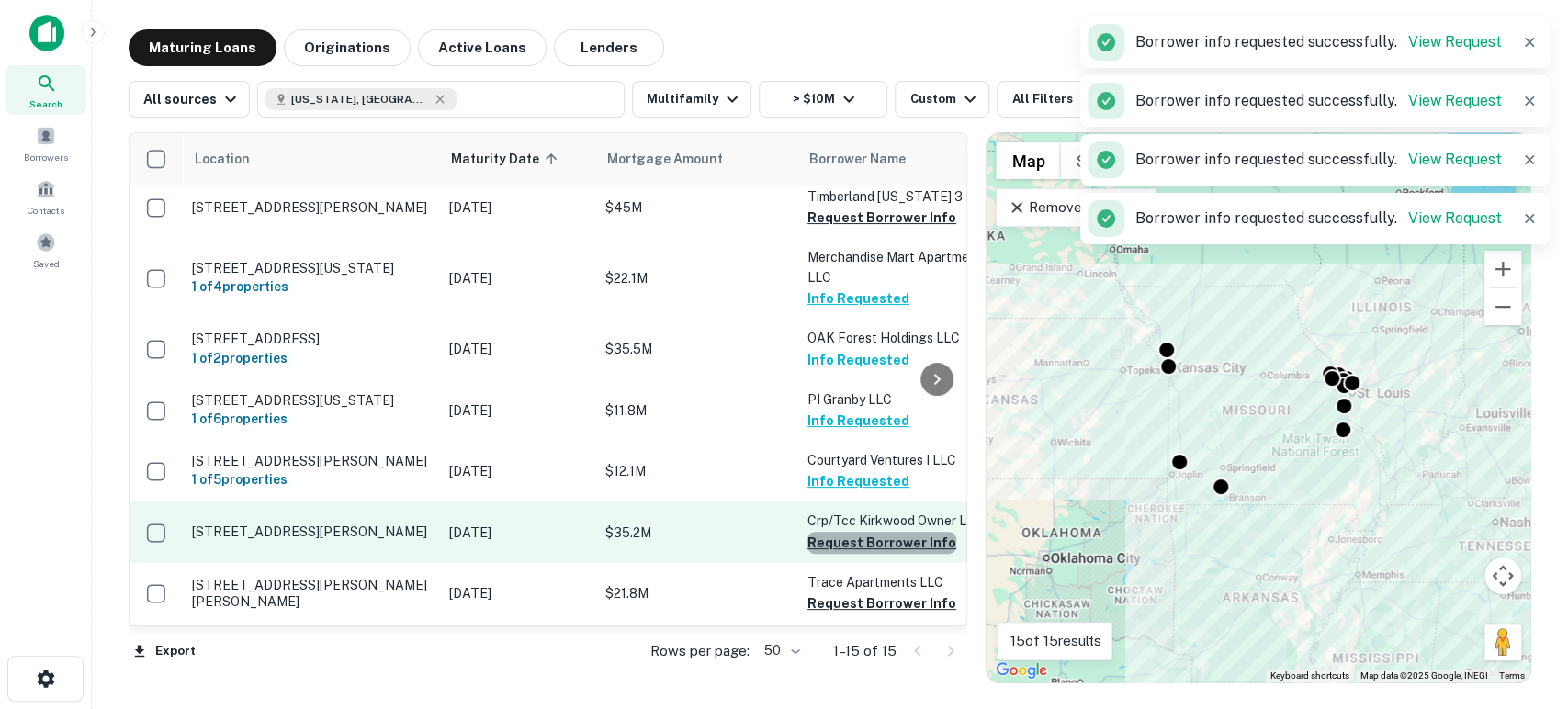
click at [897, 554] on button "Request Borrower Info" at bounding box center [881, 543] width 149 height 22
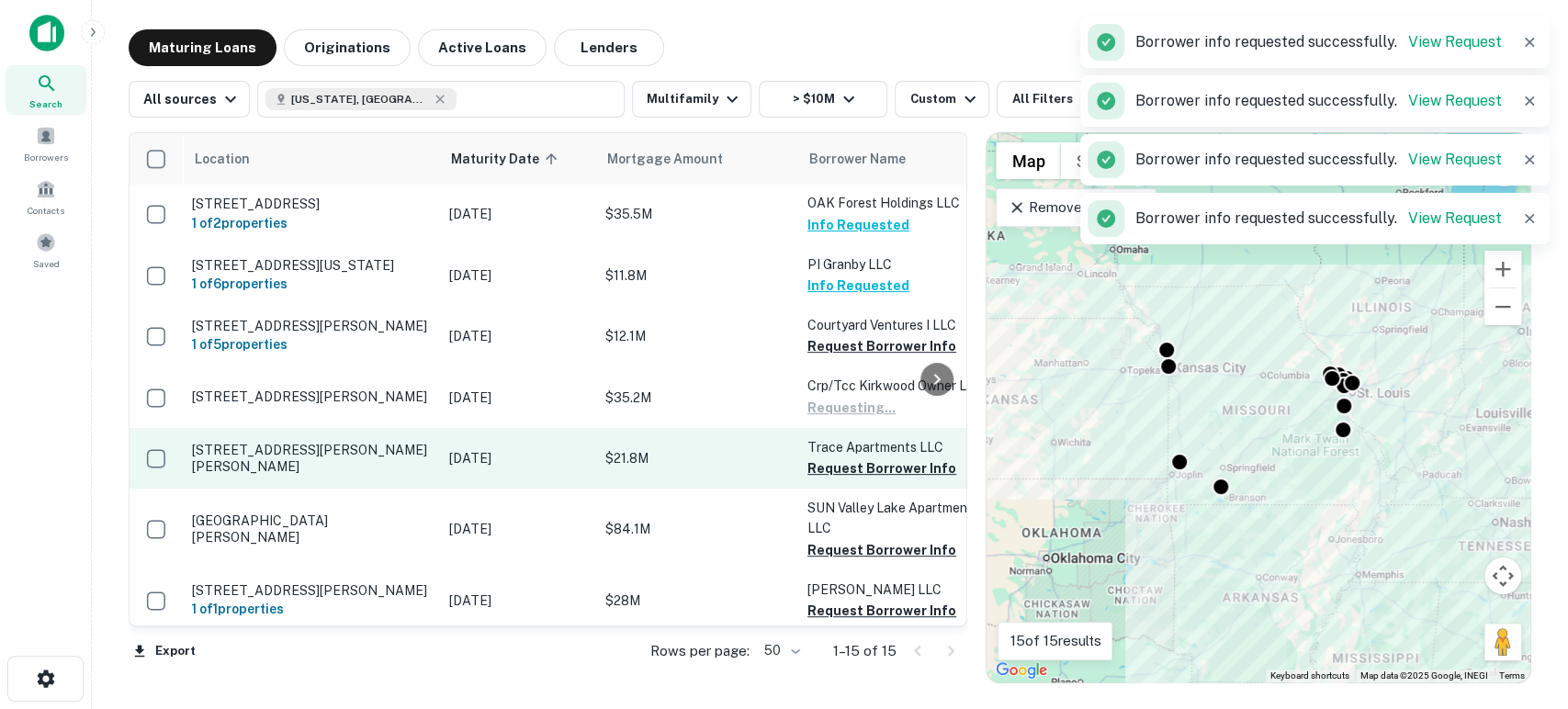
scroll to position [408, 0]
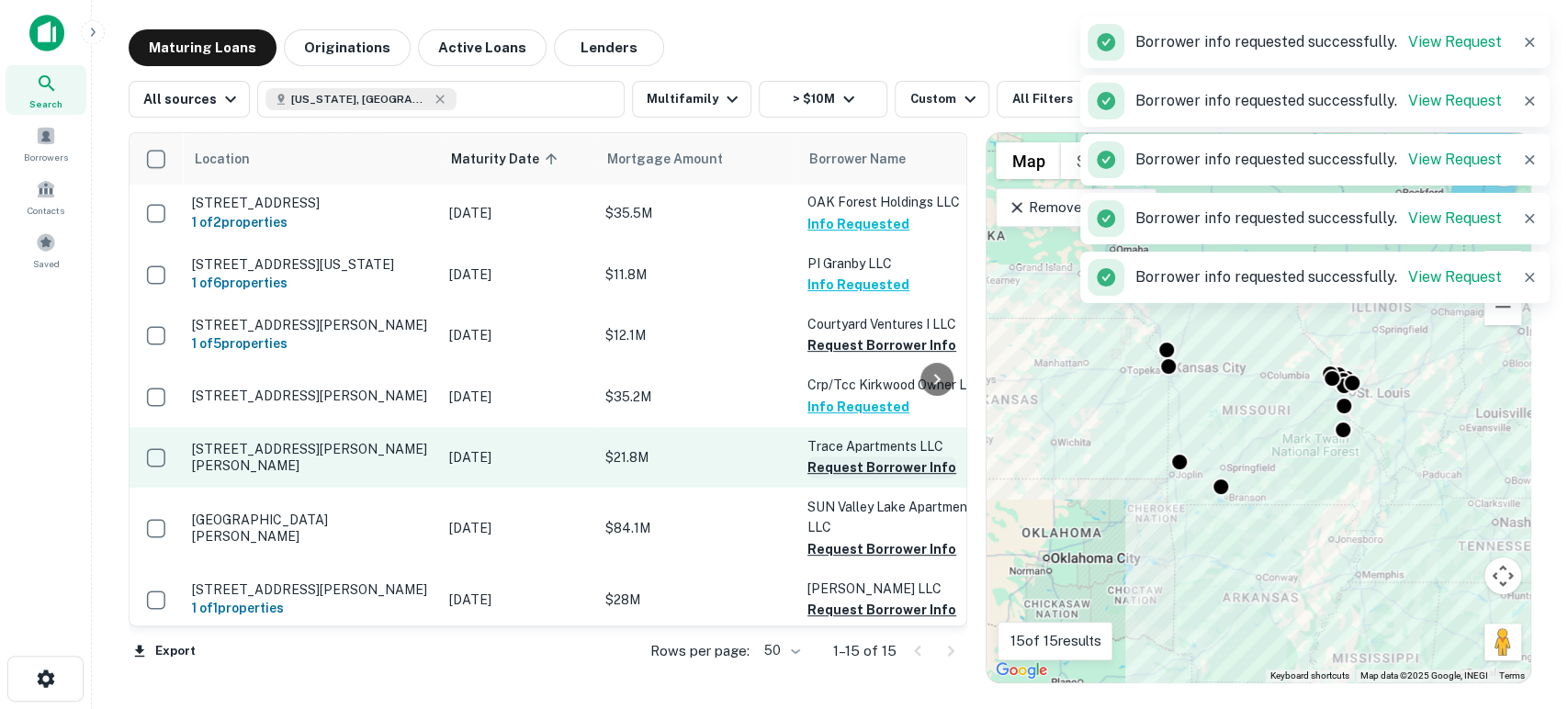
click at [861, 479] on button "Request Borrower Info" at bounding box center [881, 467] width 149 height 22
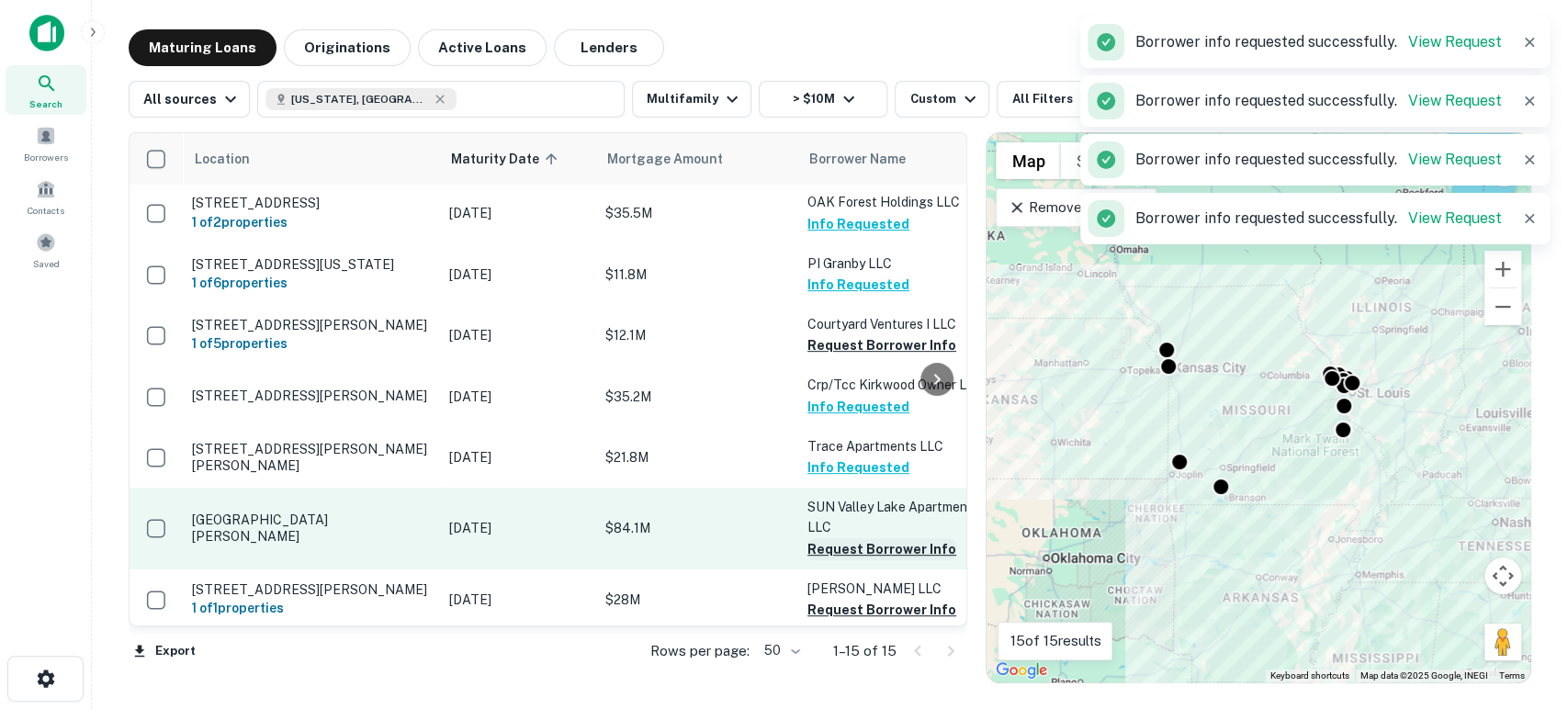
click at [873, 560] on button "Request Borrower Info" at bounding box center [881, 549] width 149 height 22
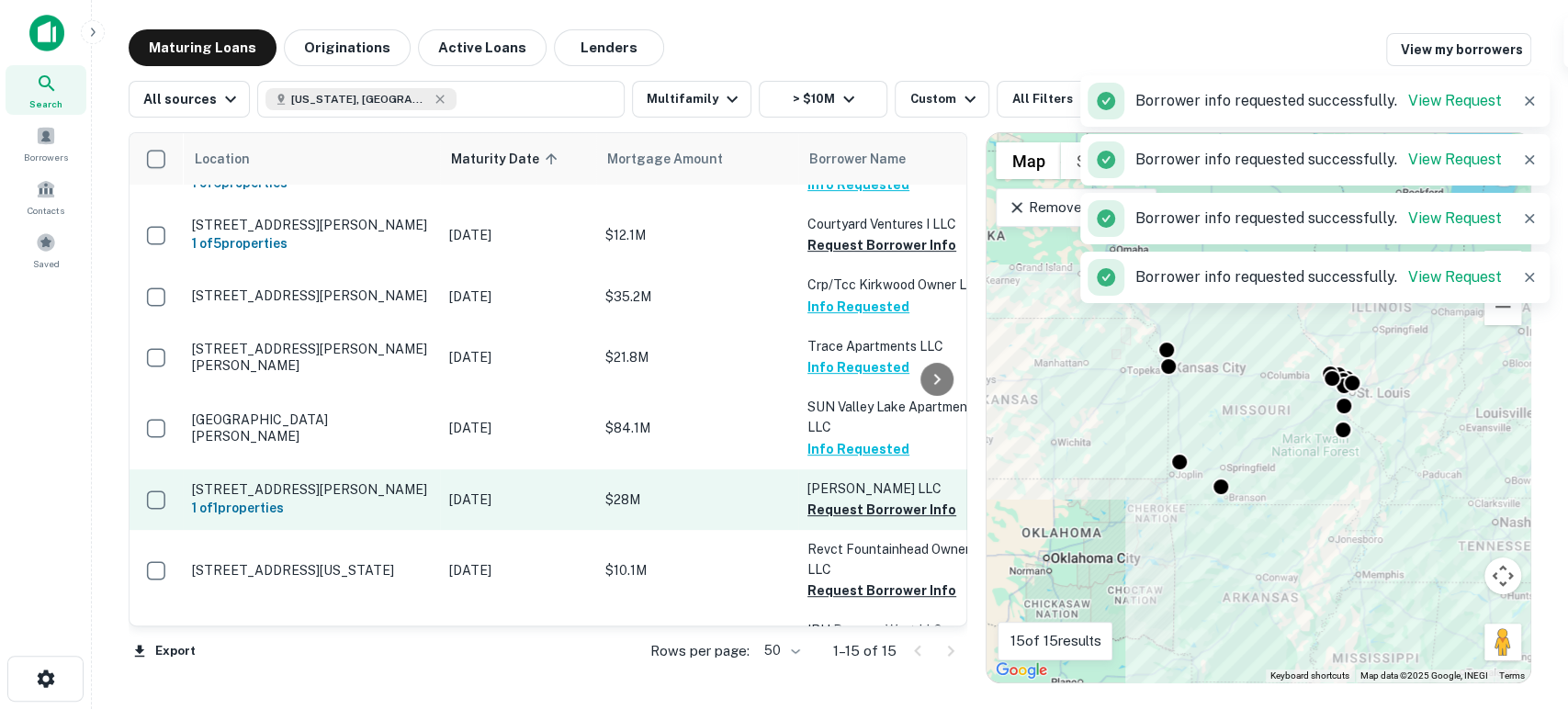
scroll to position [544, 0]
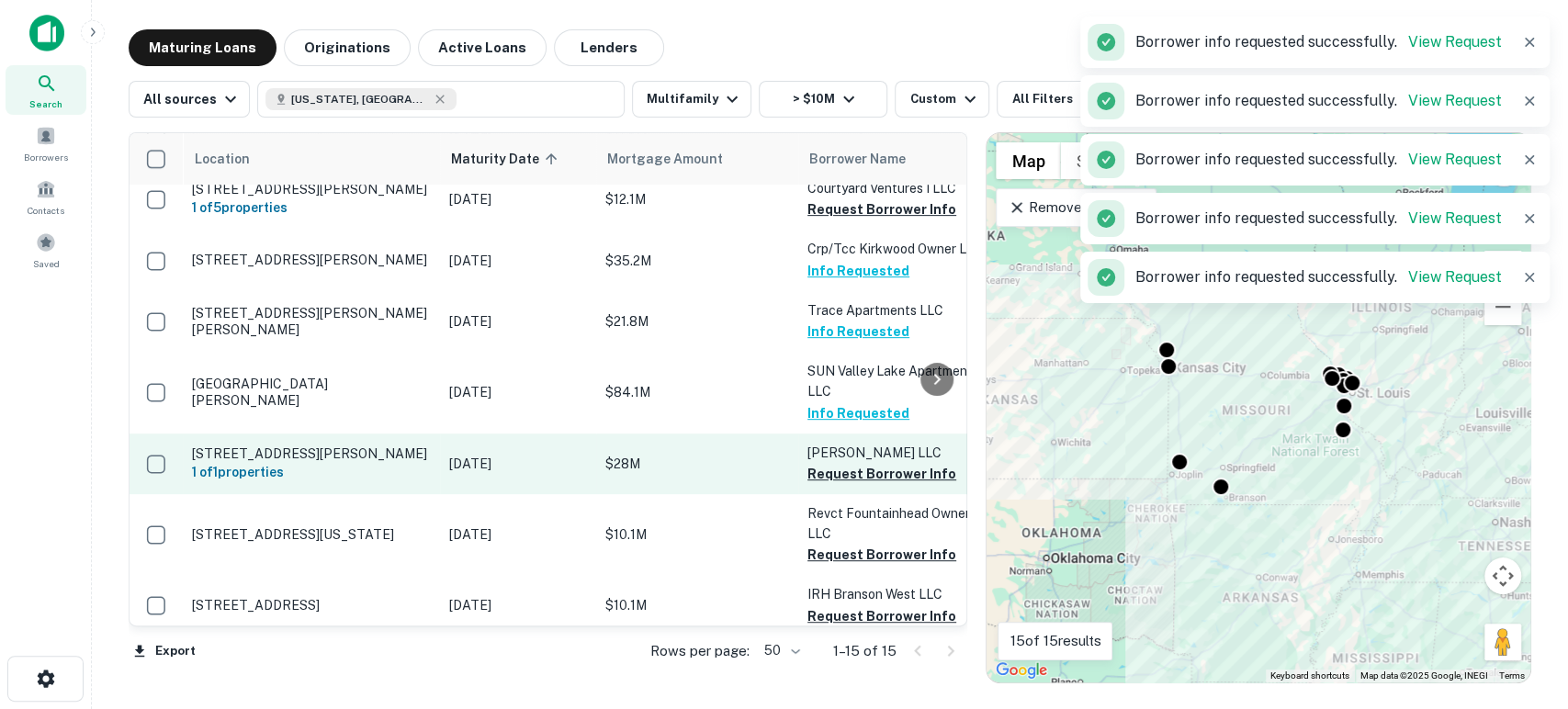
click at [855, 485] on button "Request Borrower Info" at bounding box center [881, 474] width 149 height 22
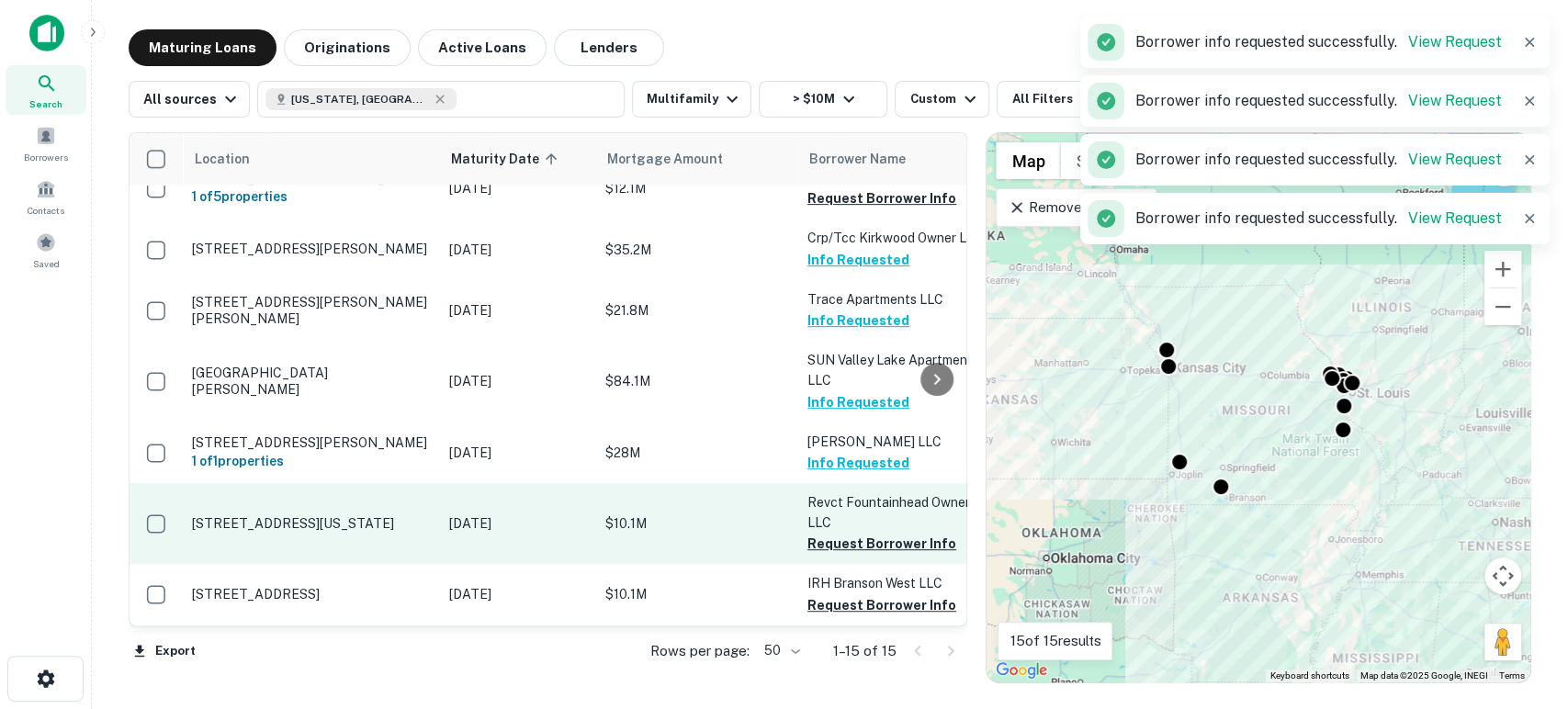
scroll to position [610, 0]
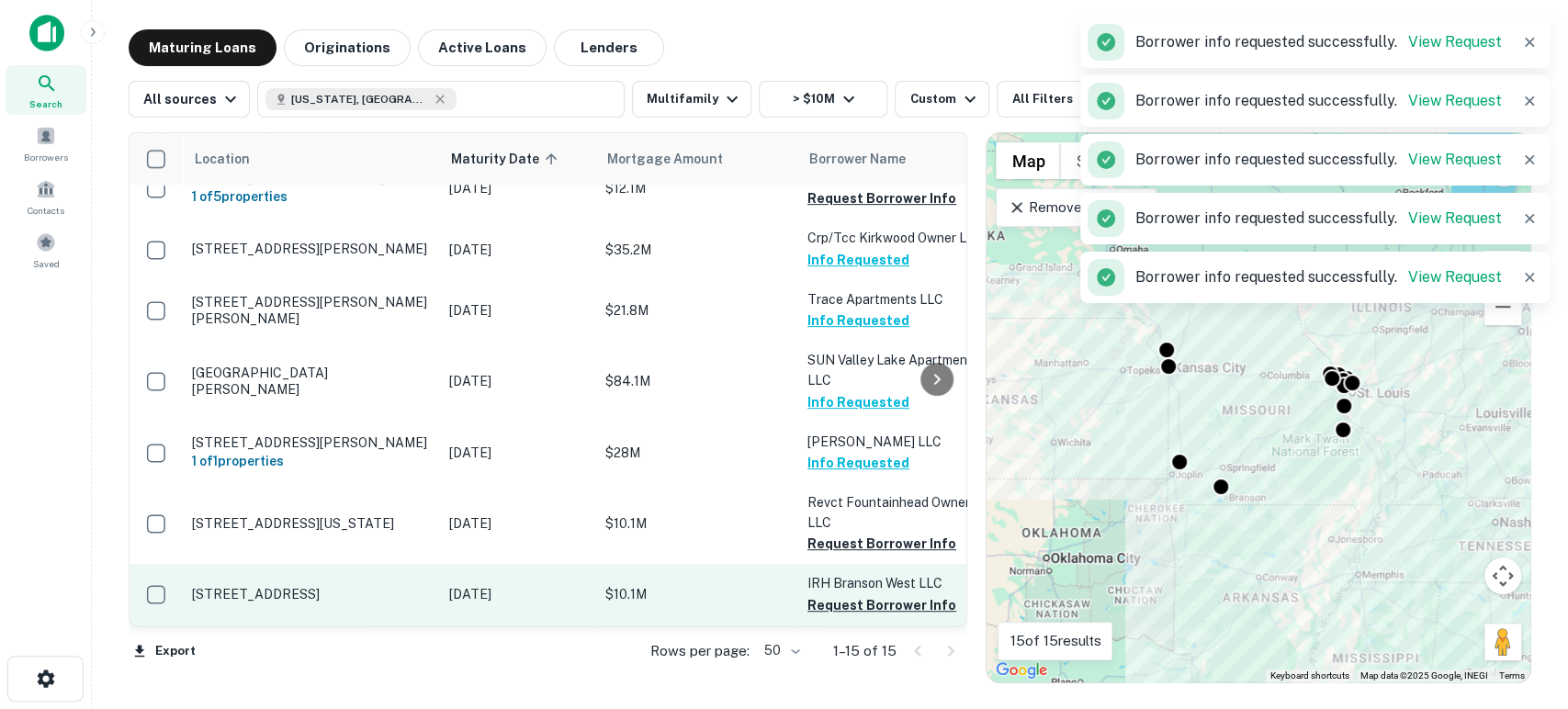
click at [873, 533] on button "Request Borrower Info" at bounding box center [881, 544] width 149 height 22
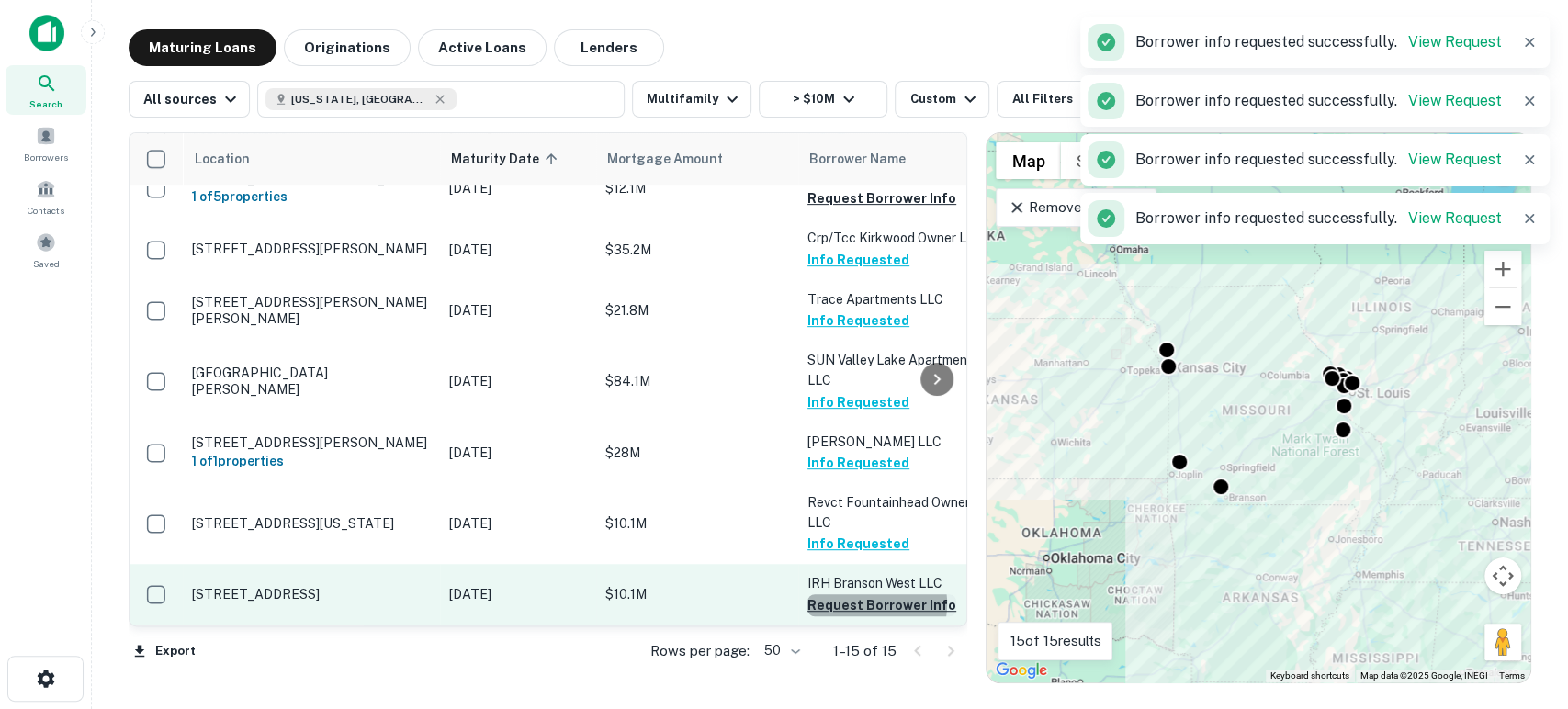
click at [869, 594] on button "Request Borrower Info" at bounding box center [881, 605] width 149 height 22
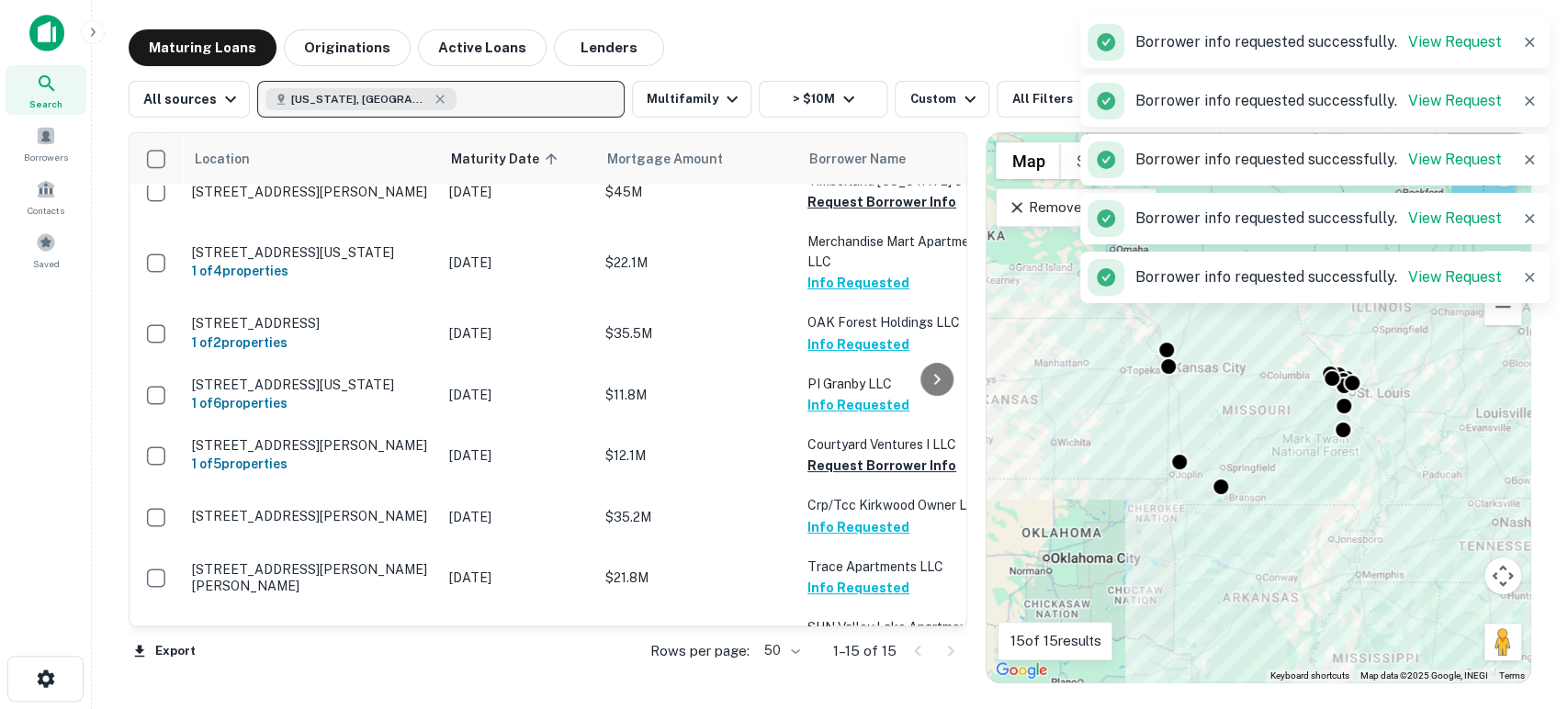
scroll to position [201, 0]
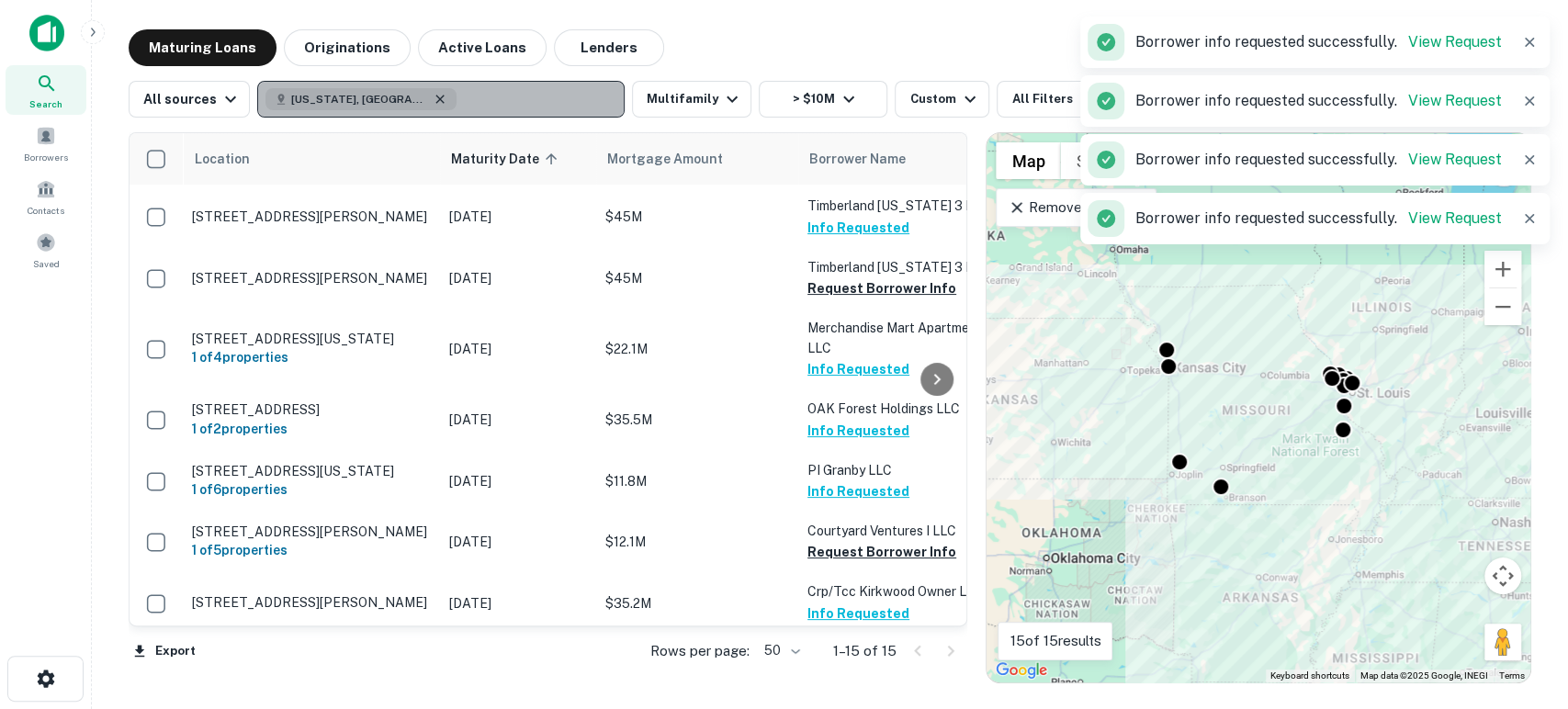
click at [433, 100] on icon "button" at bounding box center [440, 98] width 15 height 15
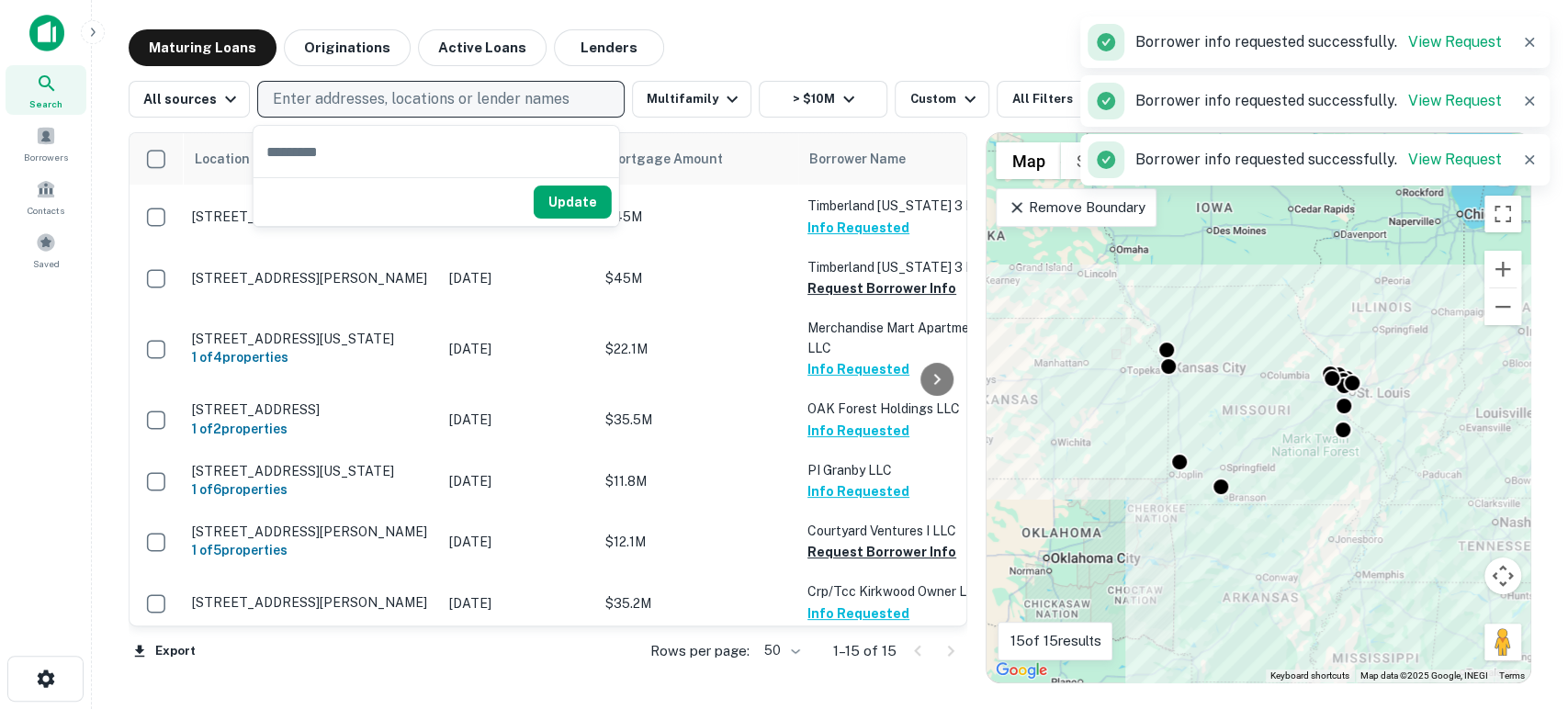
click at [380, 92] on p "Enter addresses, locations or lender names" at bounding box center [421, 99] width 297 height 22
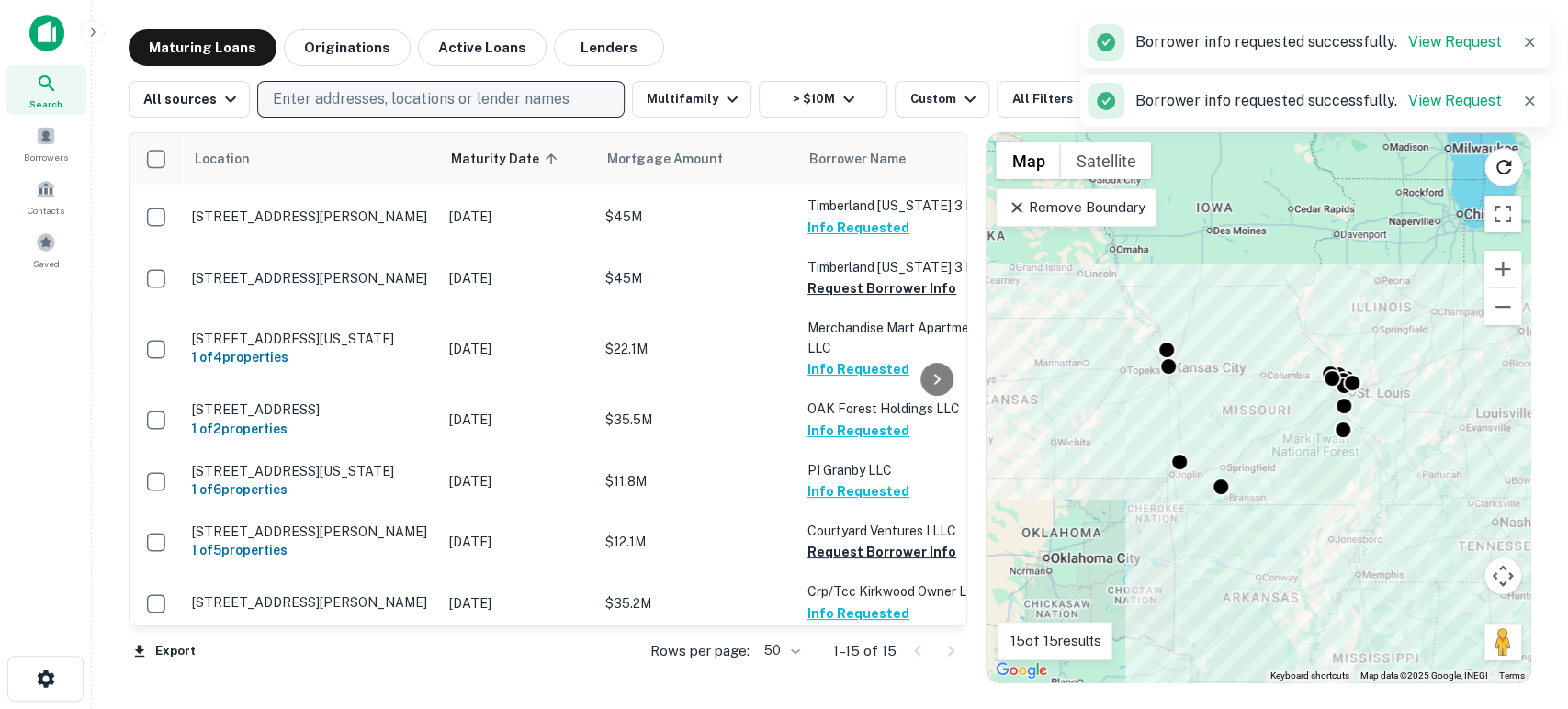
click at [589, 105] on button "Enter addresses, locations or lender names" at bounding box center [441, 99] width 368 height 37
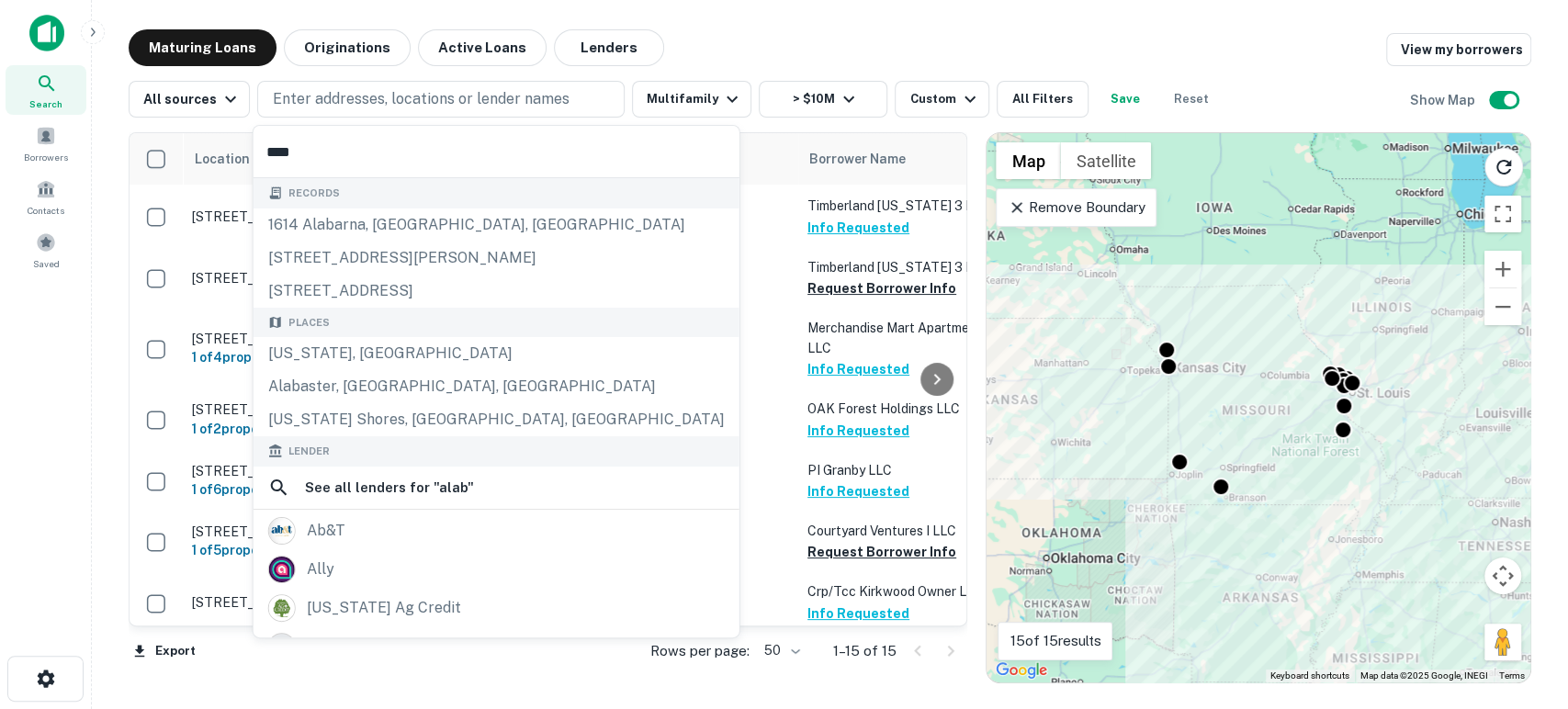
type input "*****"
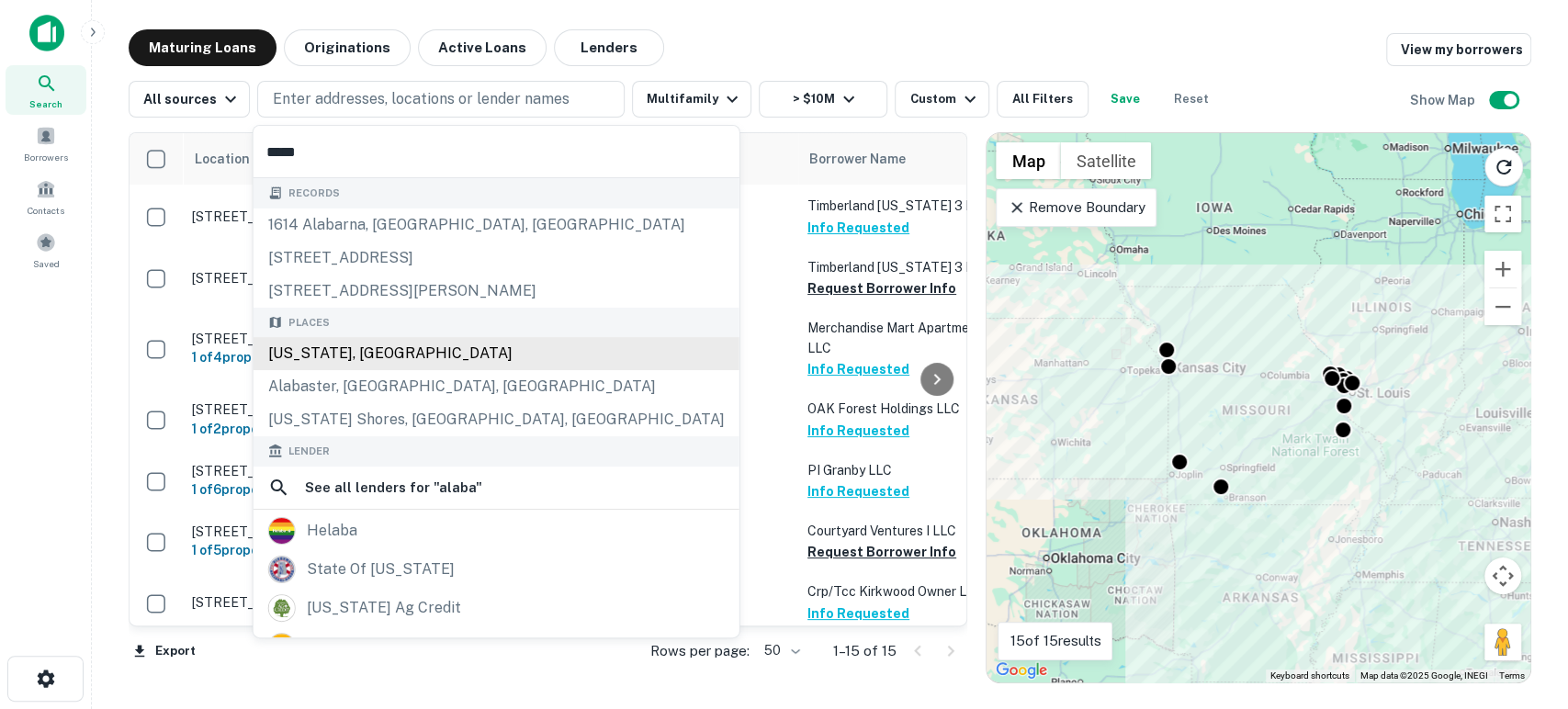
click at [400, 354] on div "[US_STATE], [GEOGRAPHIC_DATA]" at bounding box center [497, 354] width 486 height 33
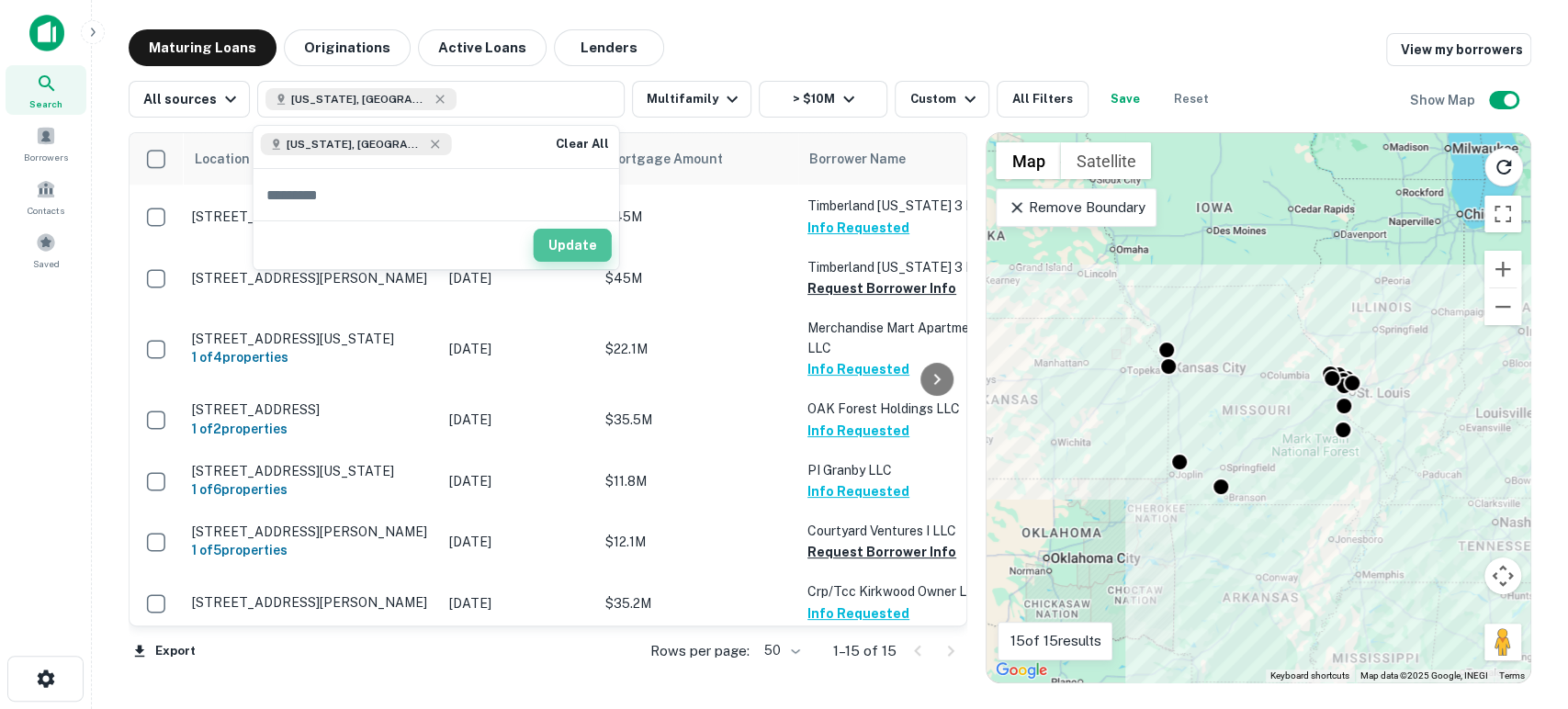
click at [571, 245] on button "Update" at bounding box center [573, 245] width 78 height 33
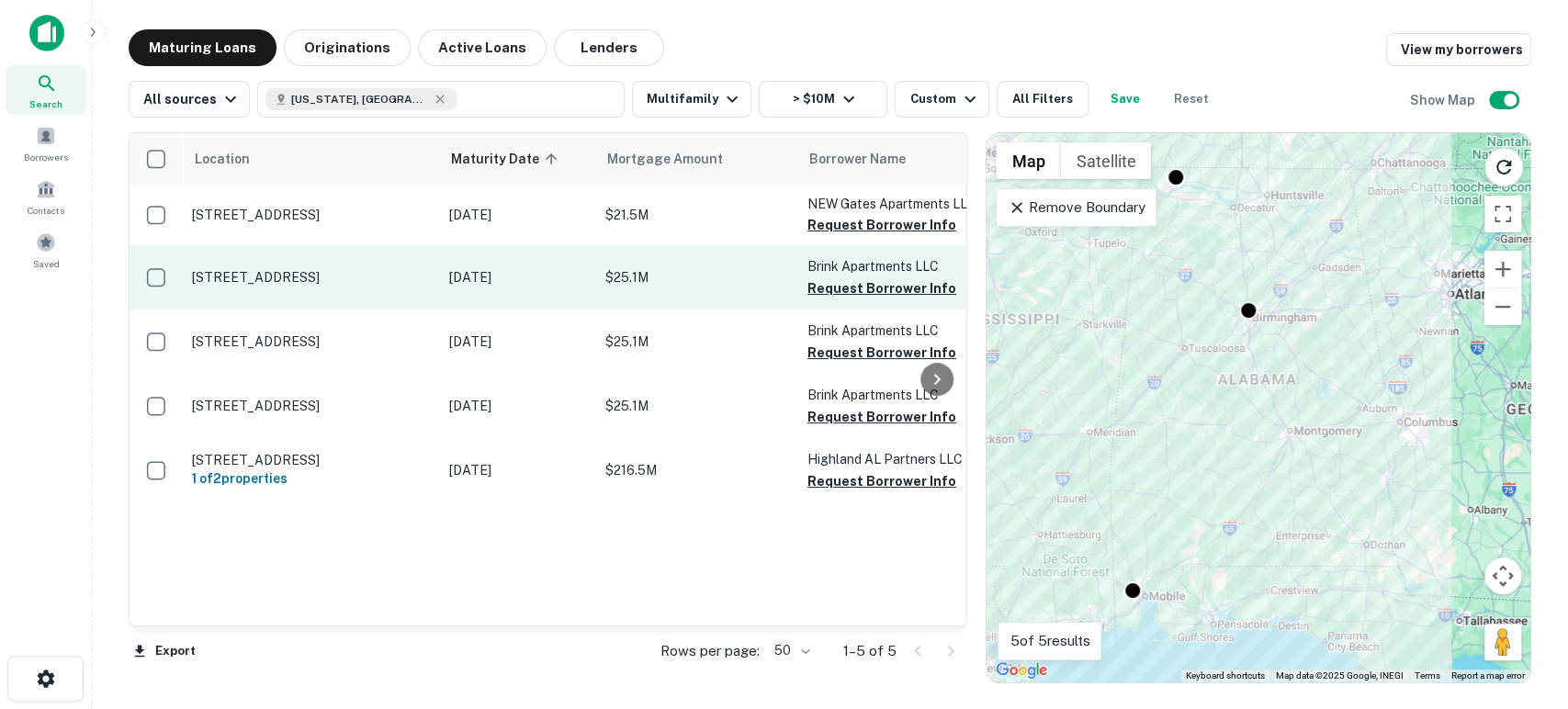
drag, startPoint x: 879, startPoint y: 225, endPoint x: 882, endPoint y: 251, distance: 26.2
click at [879, 225] on button "Request Borrower Info" at bounding box center [881, 225] width 149 height 22
click at [890, 291] on button "Request Borrower Info" at bounding box center [881, 288] width 149 height 22
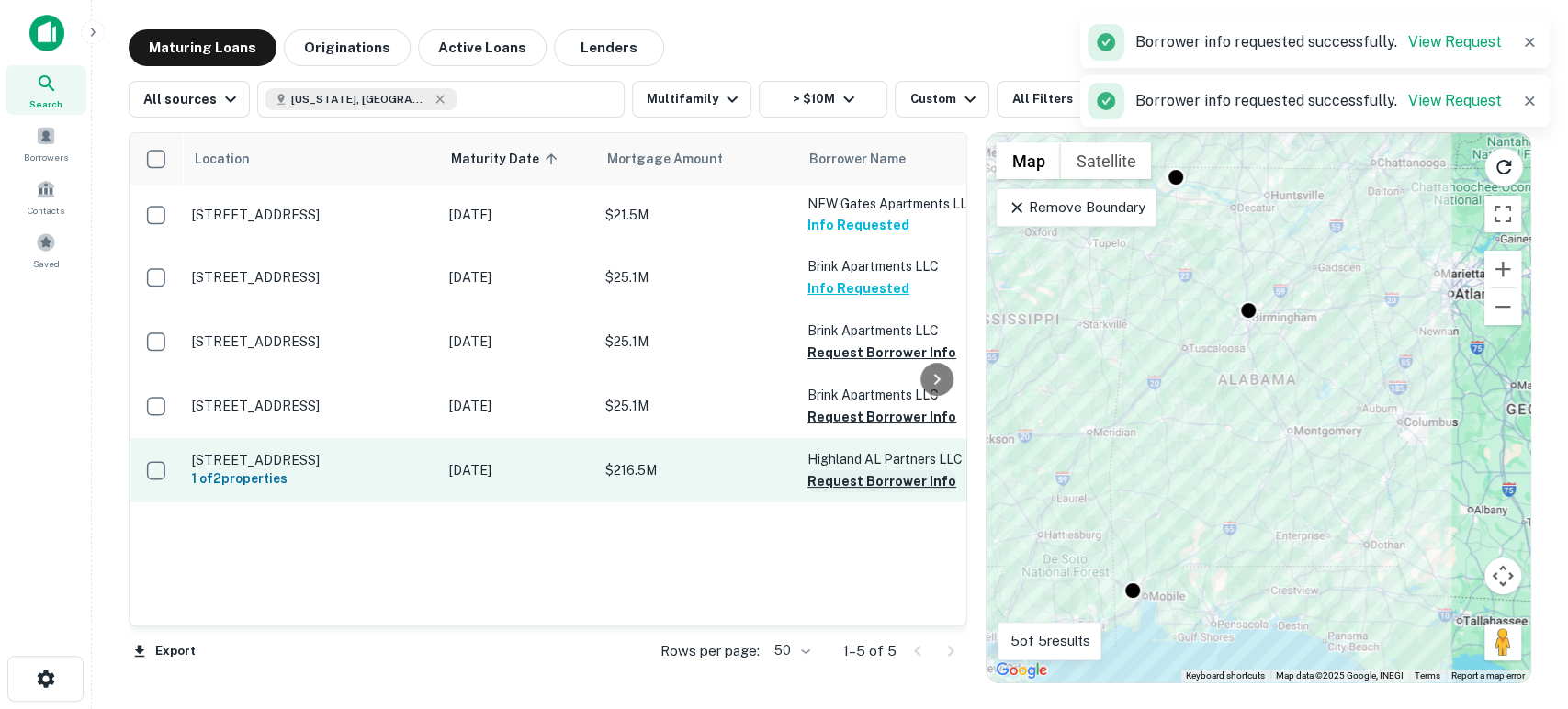
click at [891, 479] on button "Request Borrower Info" at bounding box center [881, 481] width 149 height 22
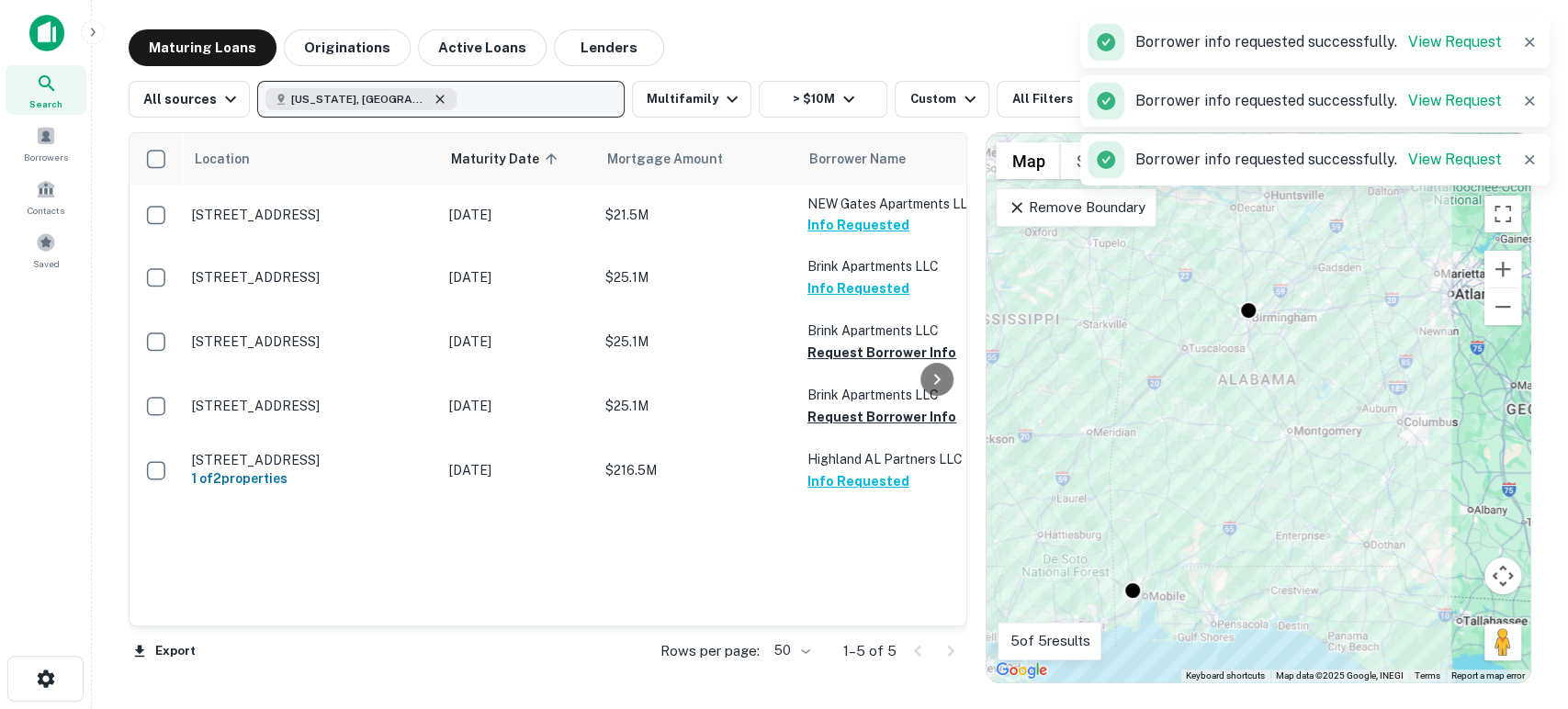
click at [433, 94] on icon "button" at bounding box center [440, 98] width 15 height 15
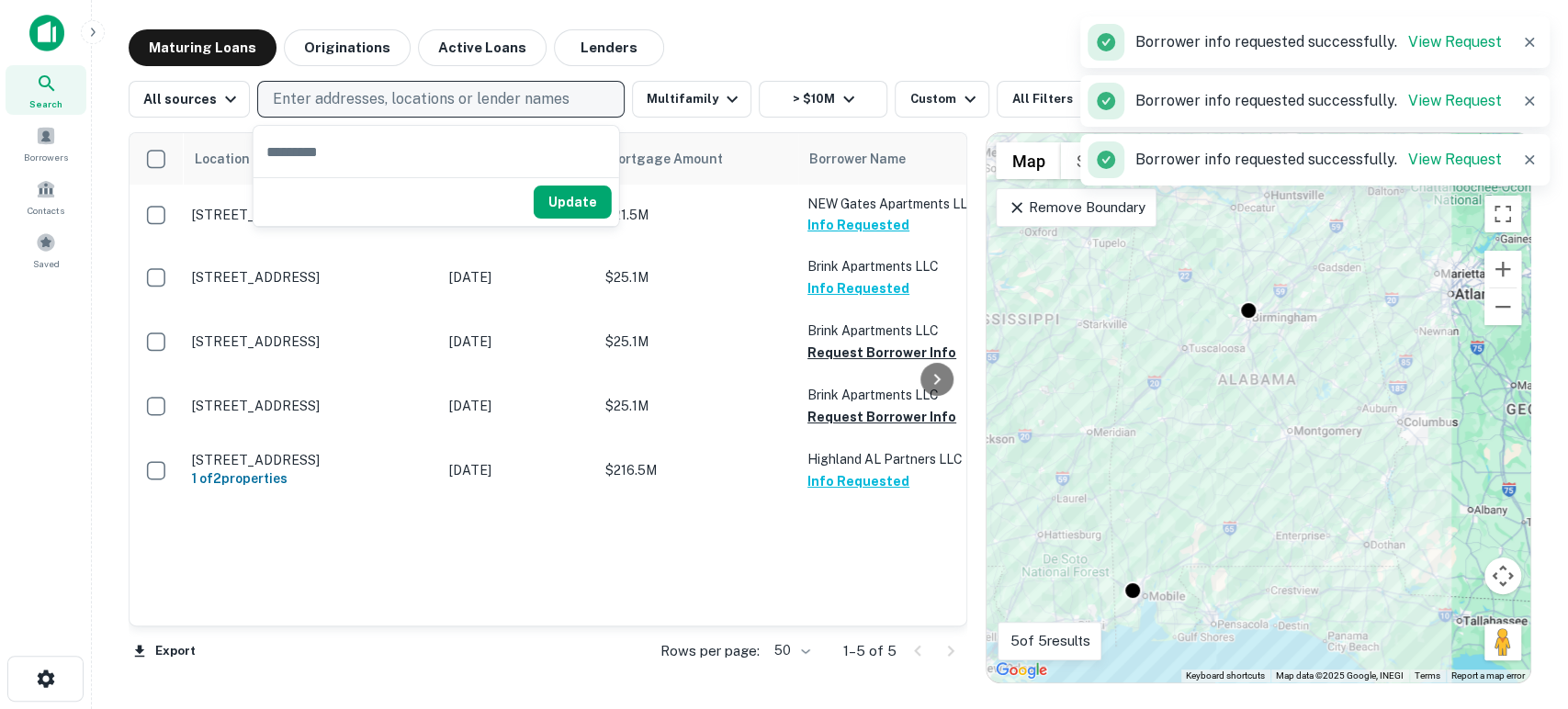
click at [437, 98] on p "Enter addresses, locations or lender names" at bounding box center [421, 99] width 297 height 22
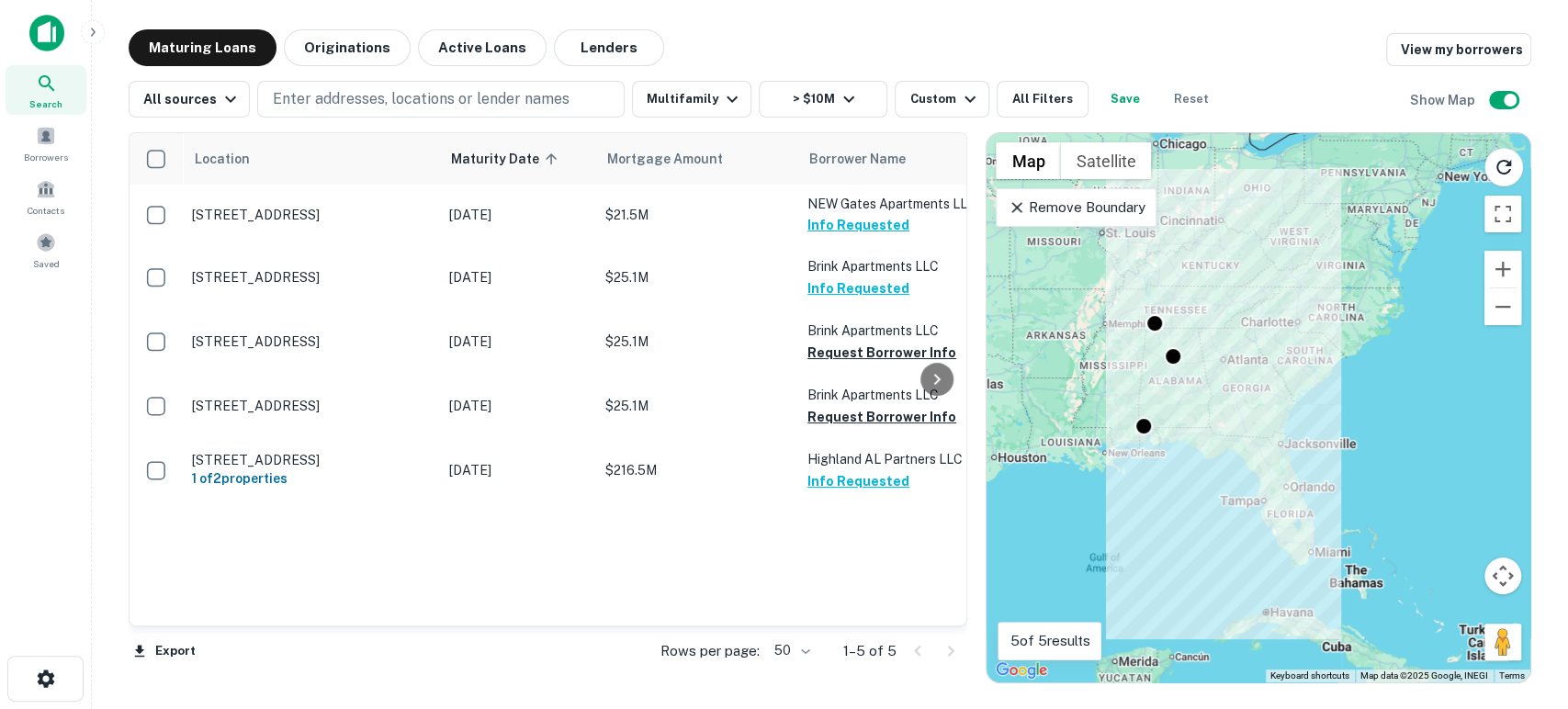
drag, startPoint x: 1232, startPoint y: 271, endPoint x: 1236, endPoint y: 329, distance: 58.1
click at [1236, 329] on div "To activate drag with keyboard, press Alt + Enter. Once in keyboard drag state,…" at bounding box center [1258, 408] width 544 height 549
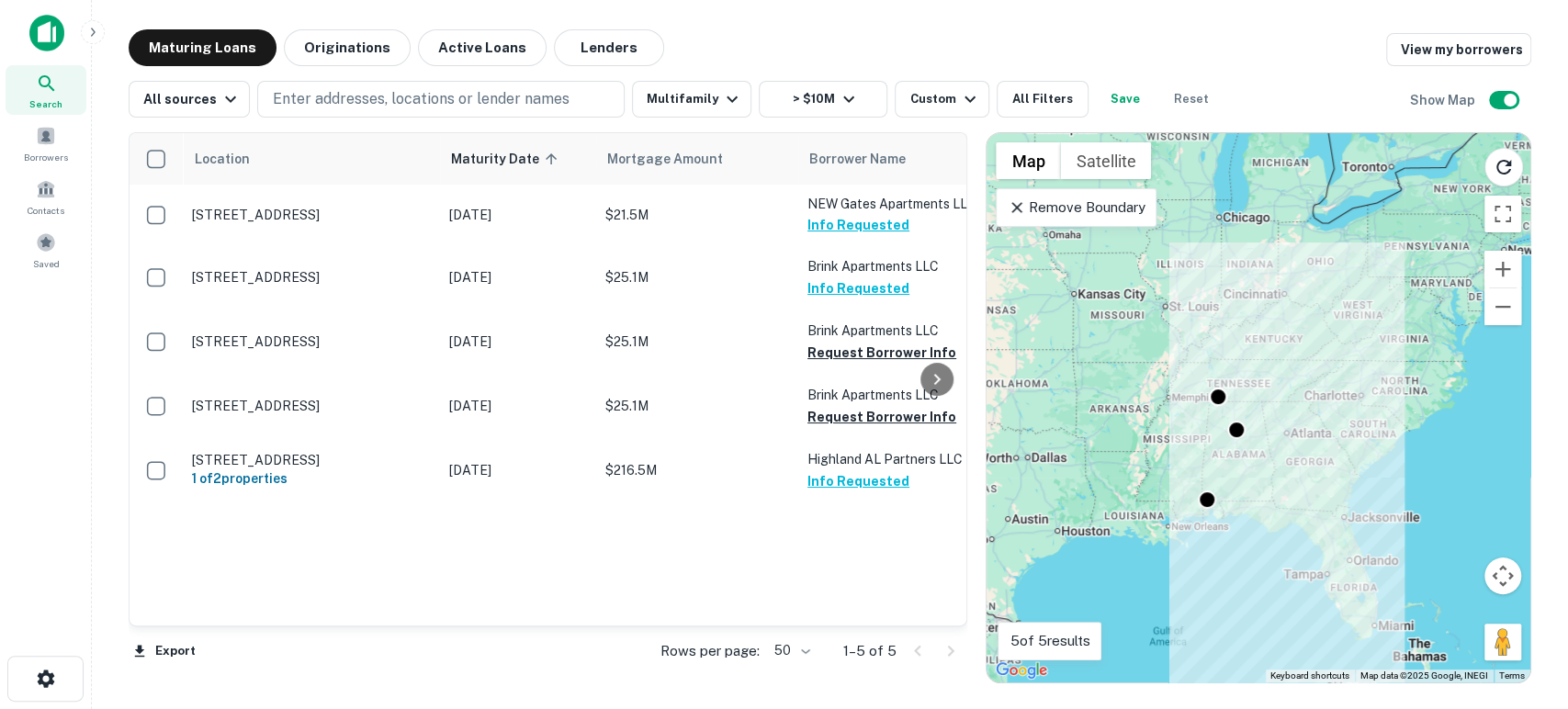
drag, startPoint x: 1222, startPoint y: 292, endPoint x: 1268, endPoint y: 352, distance: 75.6
click at [1268, 352] on div "To activate drag with keyboard, press Alt + Enter. Once in keyboard drag state,…" at bounding box center [1258, 408] width 544 height 549
click at [391, 99] on p "Enter addresses, locations or lender names" at bounding box center [421, 99] width 297 height 22
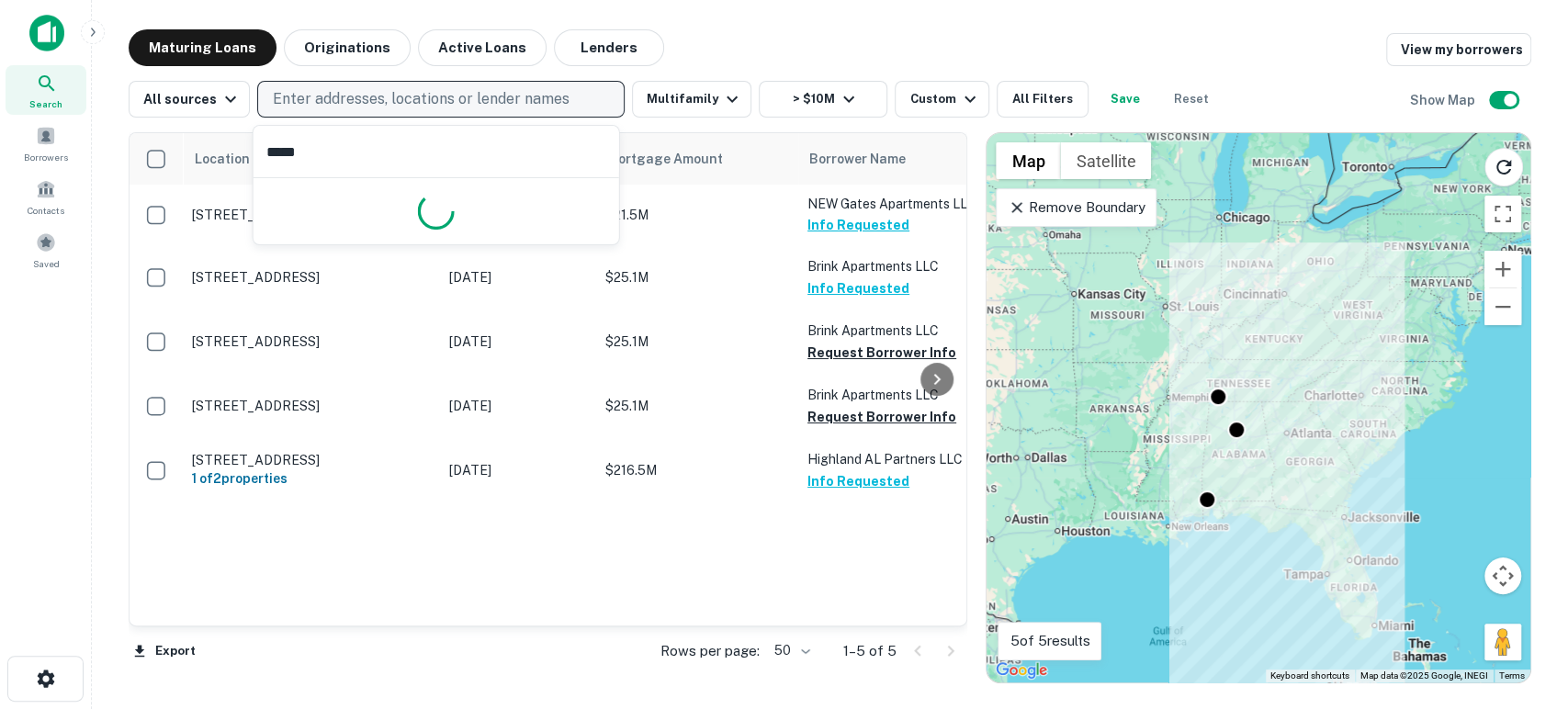
type input "******"
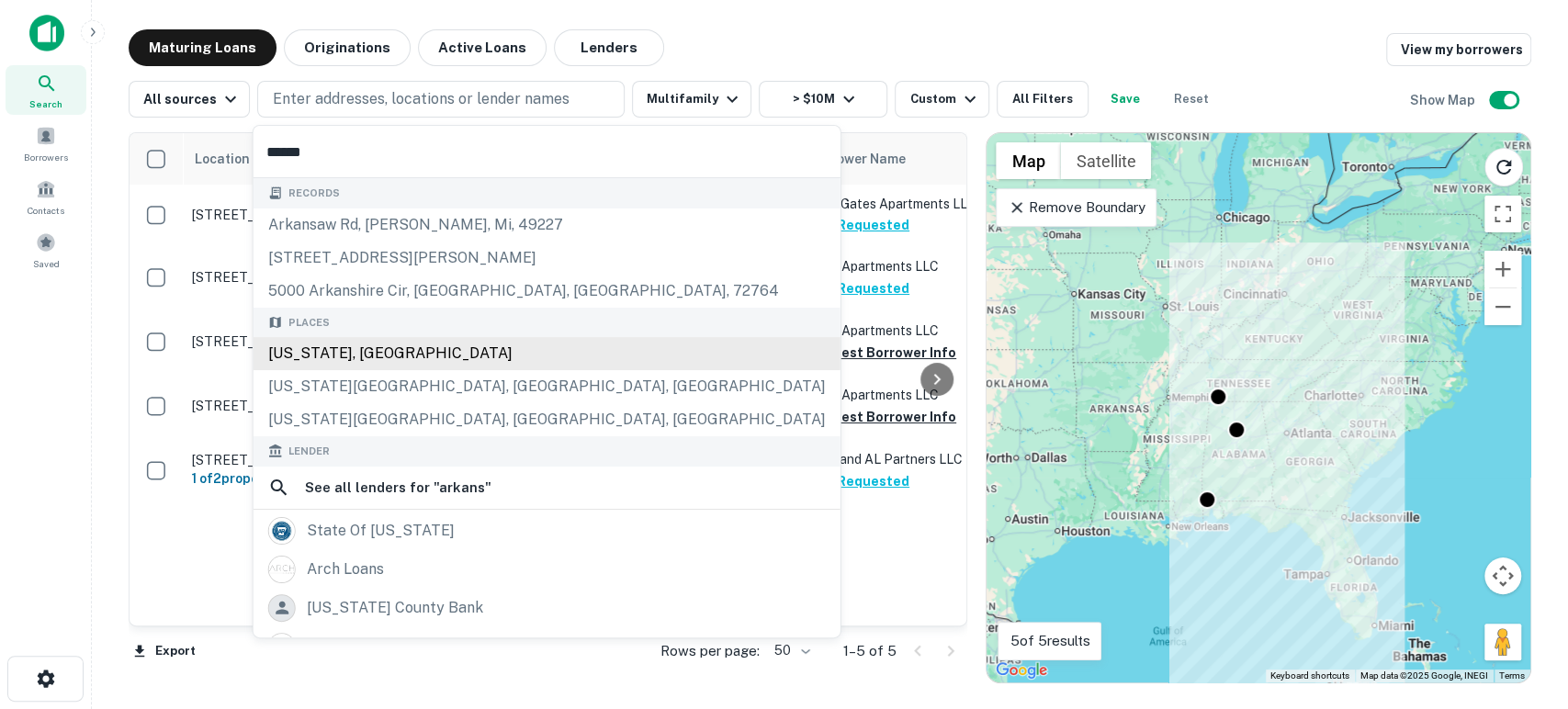
click at [426, 358] on div "[US_STATE], [GEOGRAPHIC_DATA]" at bounding box center [548, 354] width 588 height 33
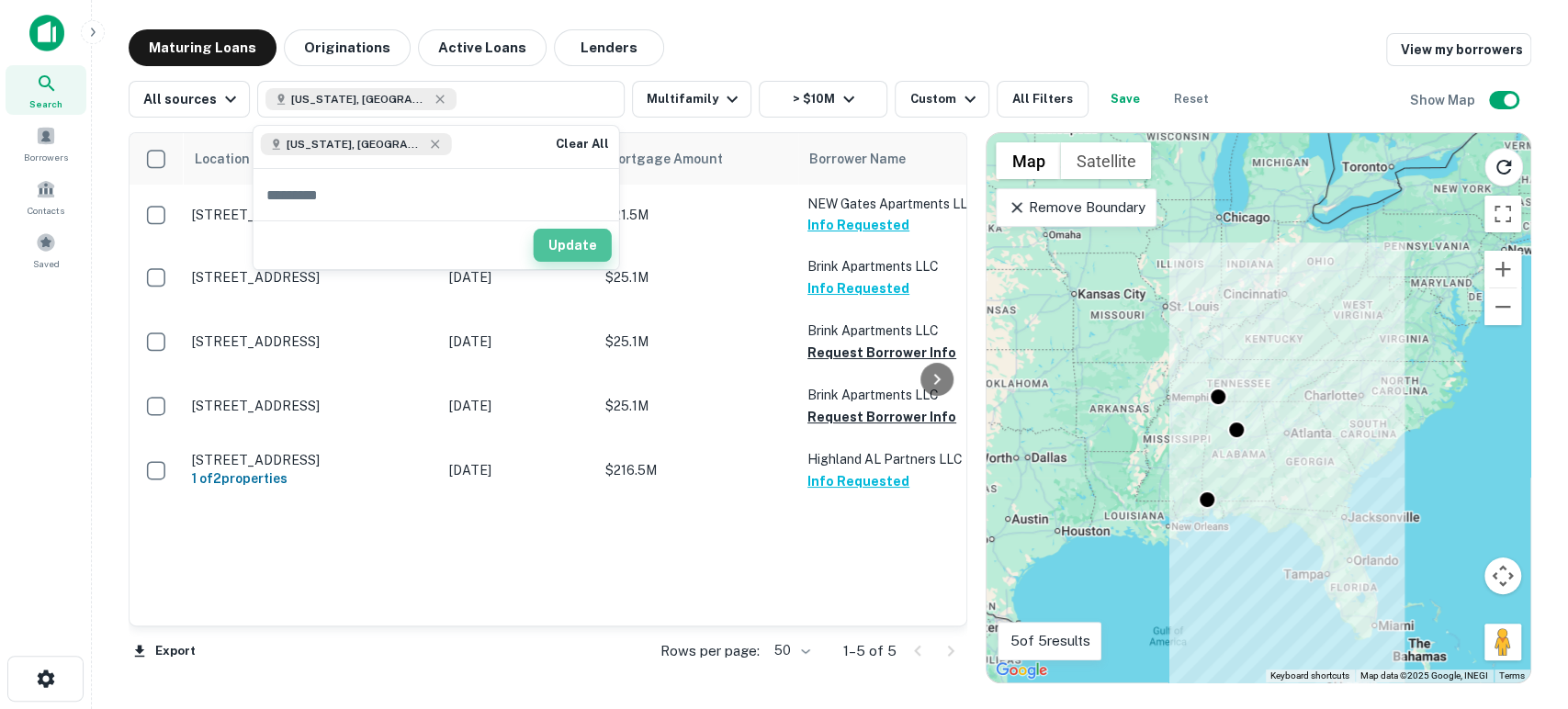
click at [567, 253] on button "Update" at bounding box center [573, 245] width 78 height 33
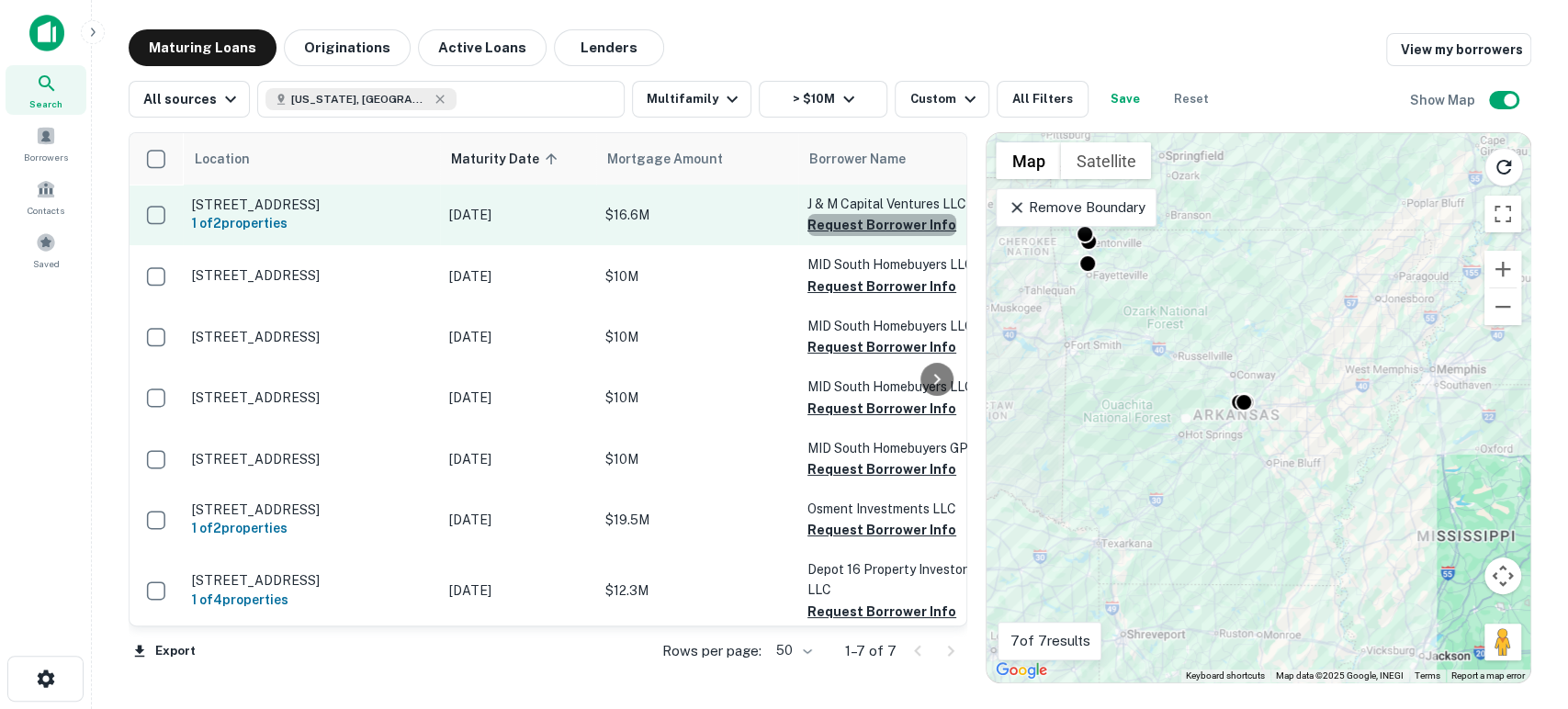
click at [889, 226] on button "Request Borrower Info" at bounding box center [881, 225] width 149 height 22
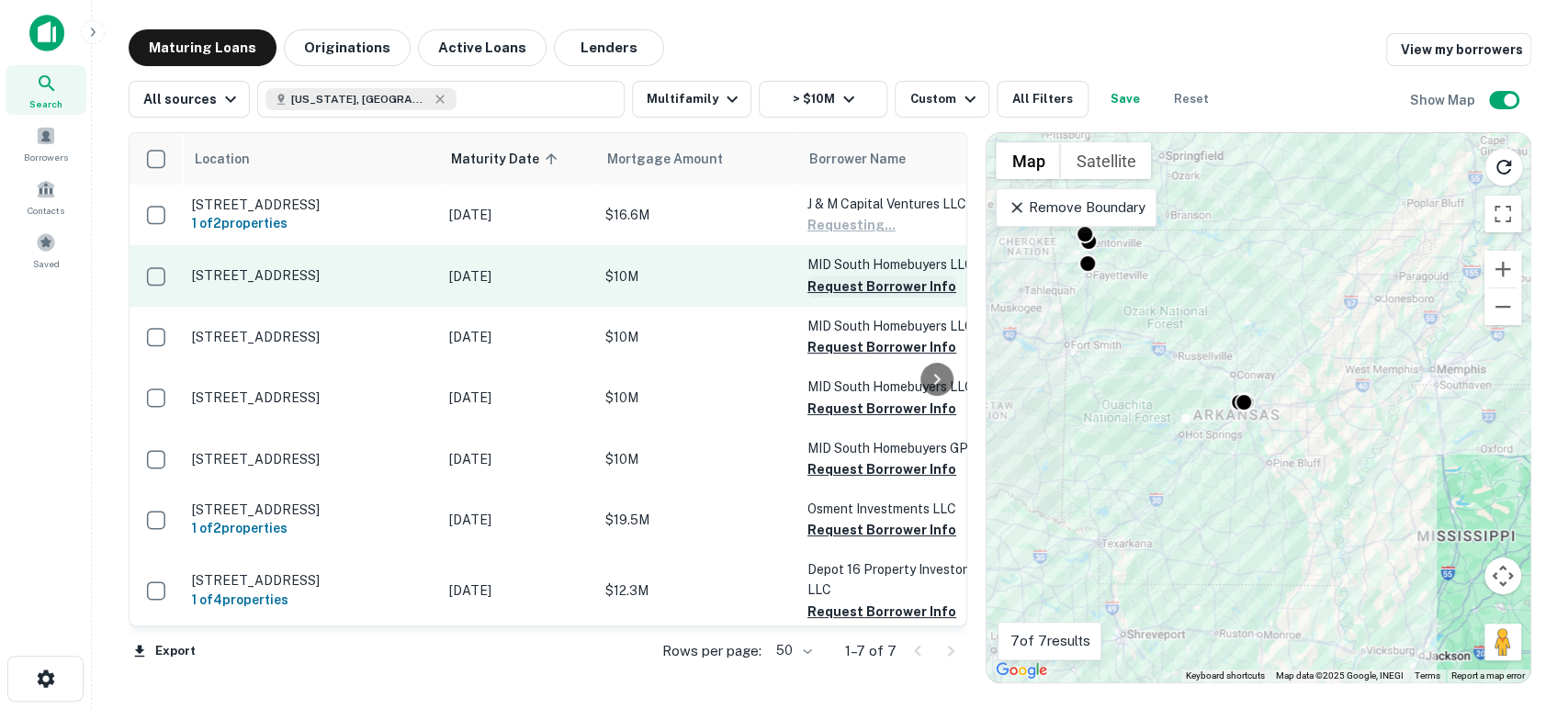
click at [885, 284] on button "Request Borrower Info" at bounding box center [881, 286] width 149 height 22
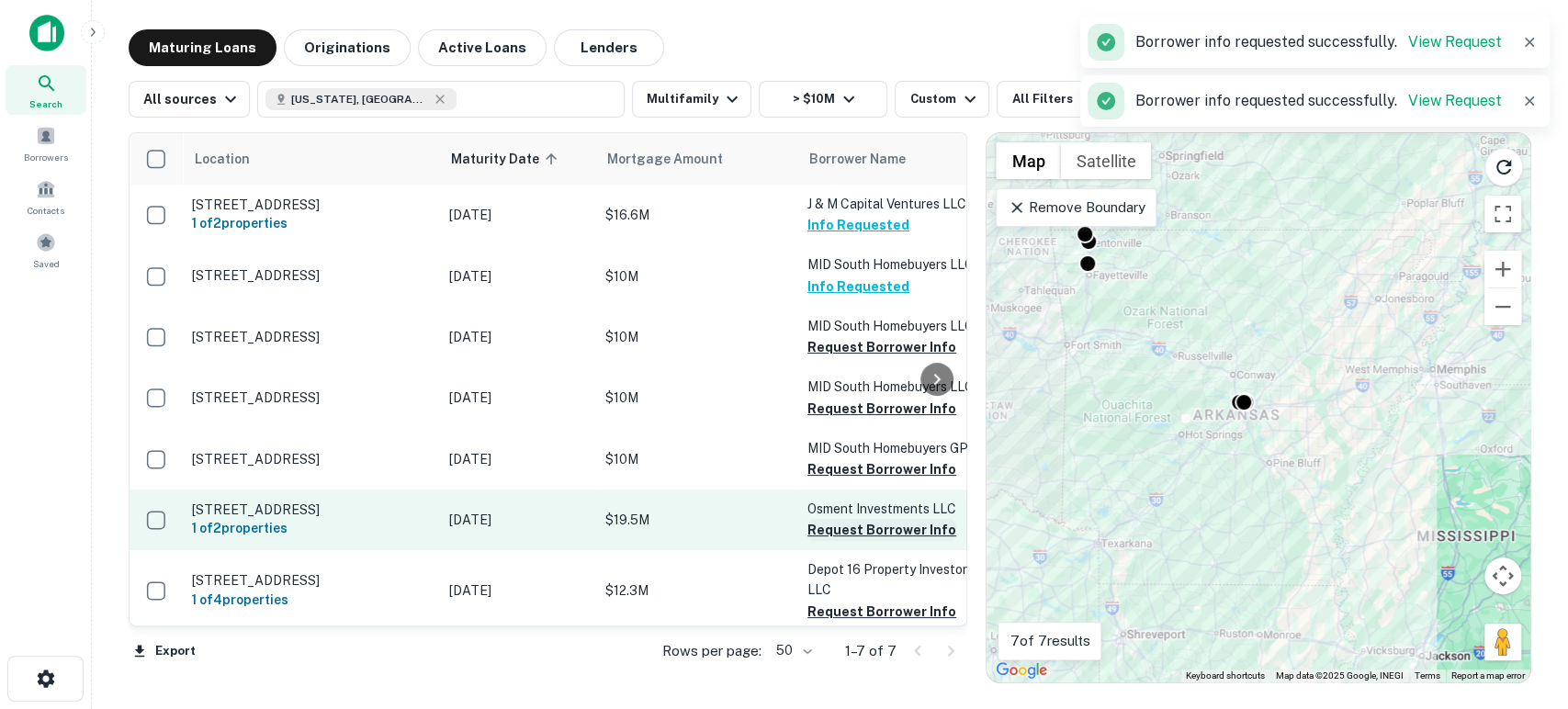
click at [871, 532] on button "Request Borrower Info" at bounding box center [881, 530] width 149 height 22
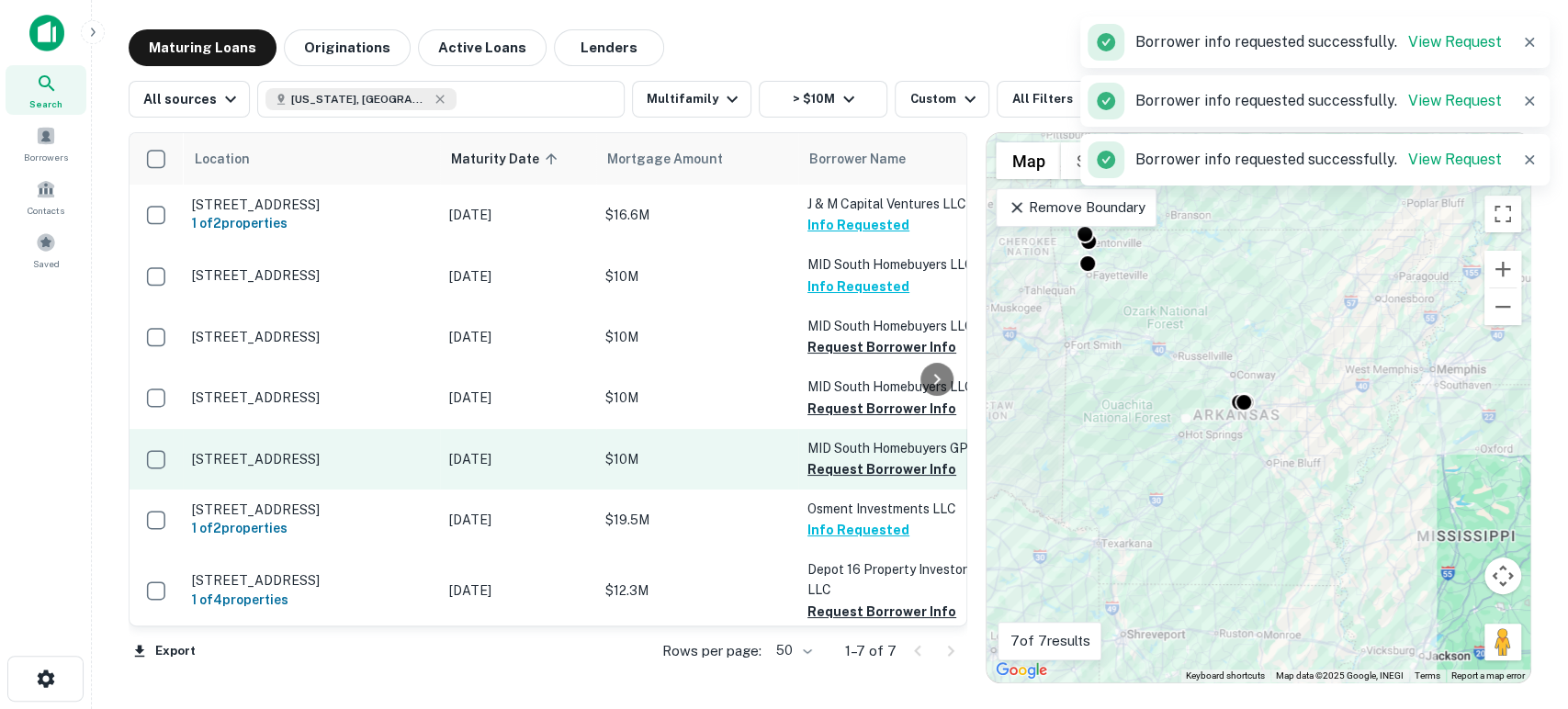
scroll to position [29, 0]
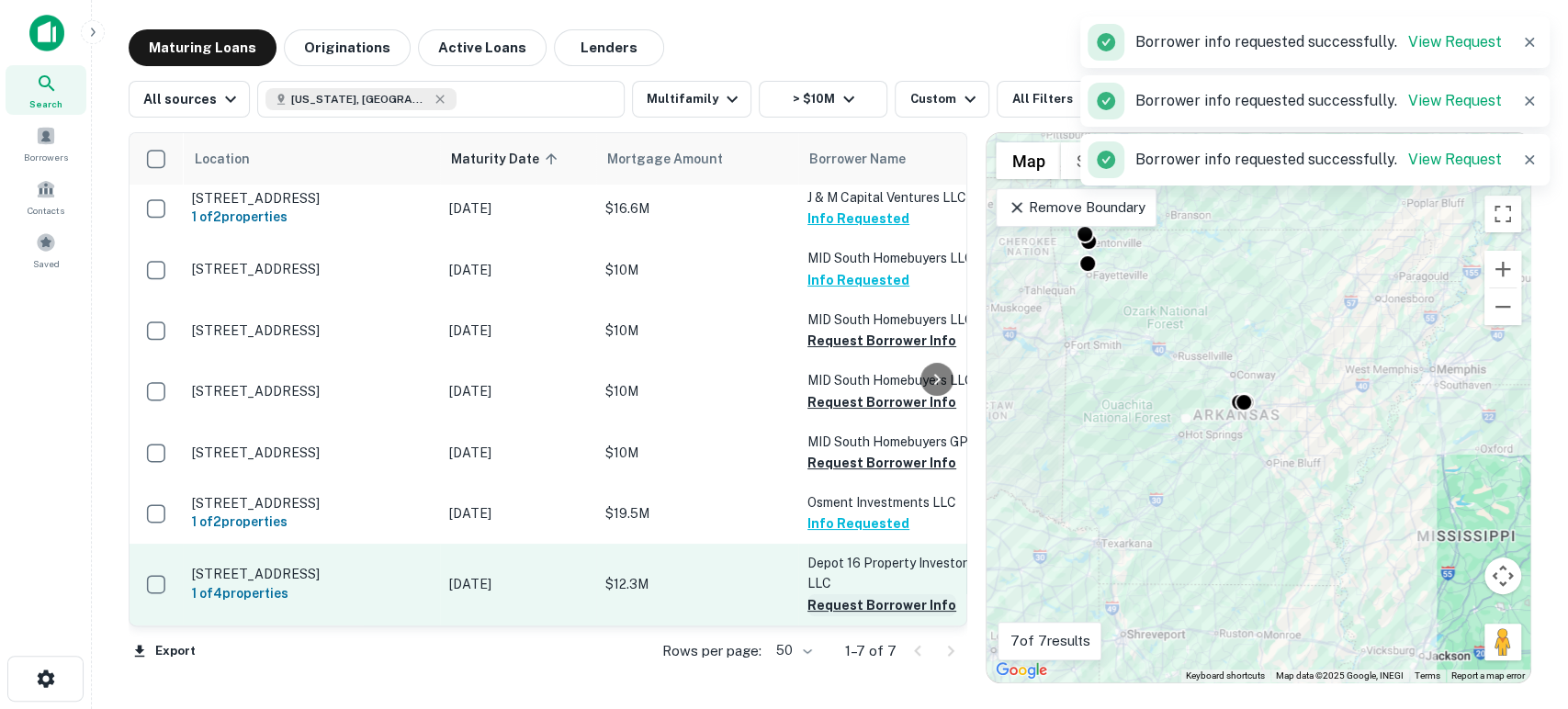
click at [874, 594] on button "Request Borrower Info" at bounding box center [881, 605] width 149 height 22
